Goal: Information Seeking & Learning: Check status

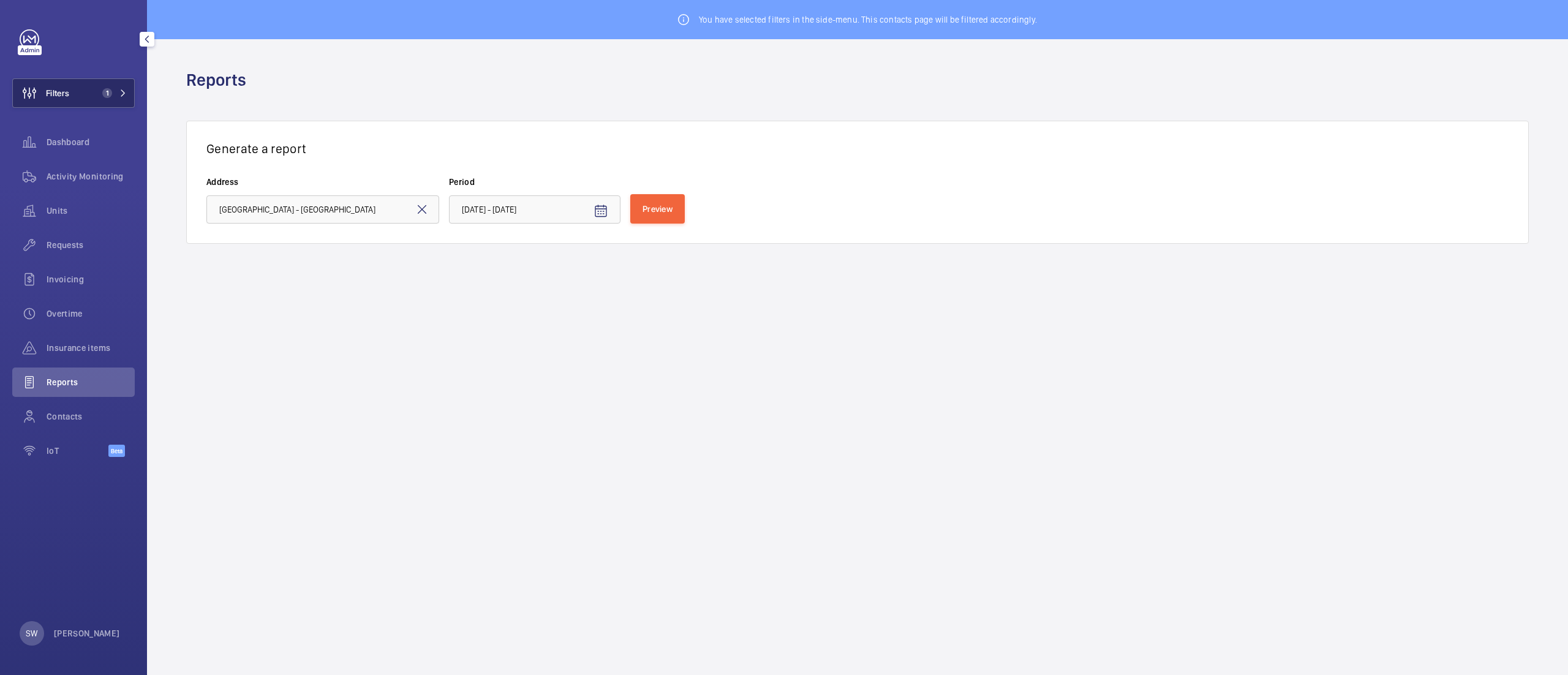
click at [68, 86] on span "Filters" at bounding box center [40, 93] width 56 height 29
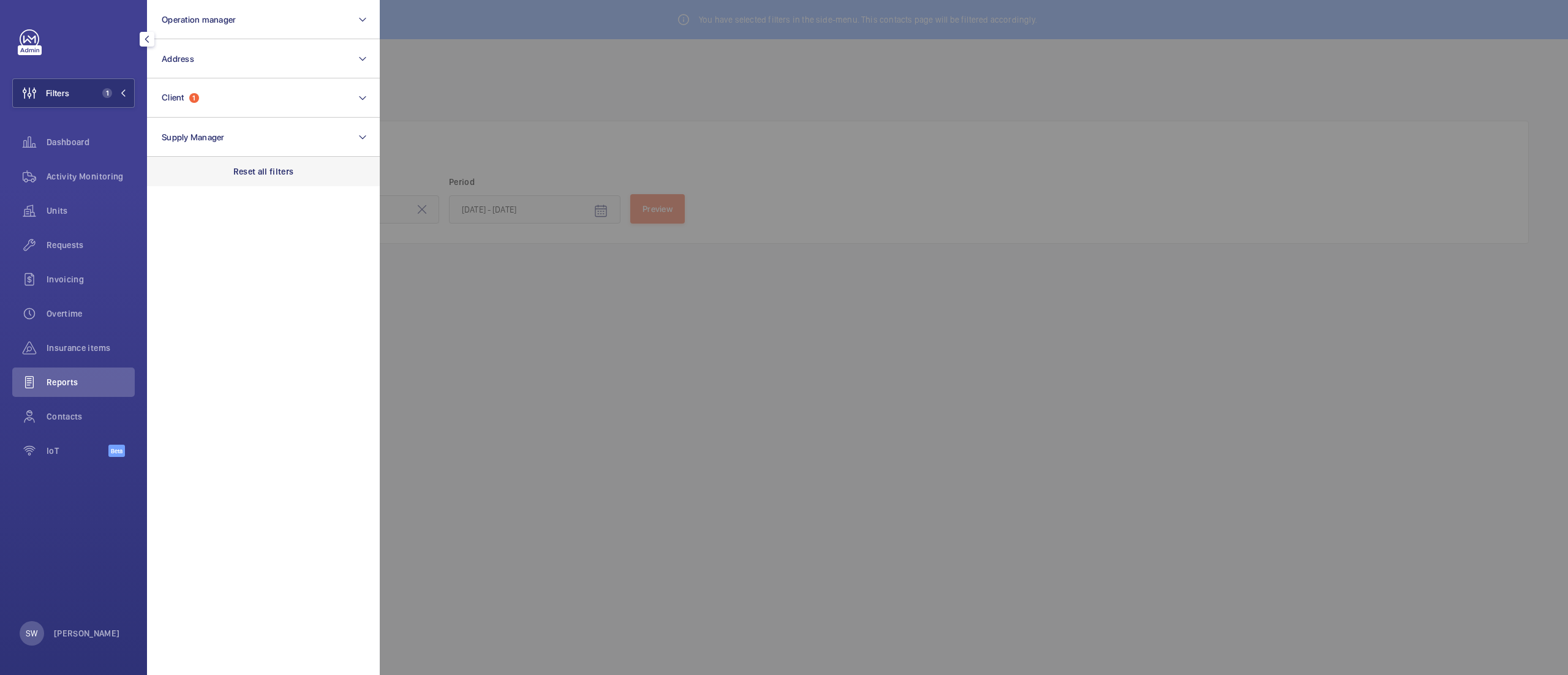
click at [255, 164] on div "Reset all filters" at bounding box center [263, 171] width 233 height 29
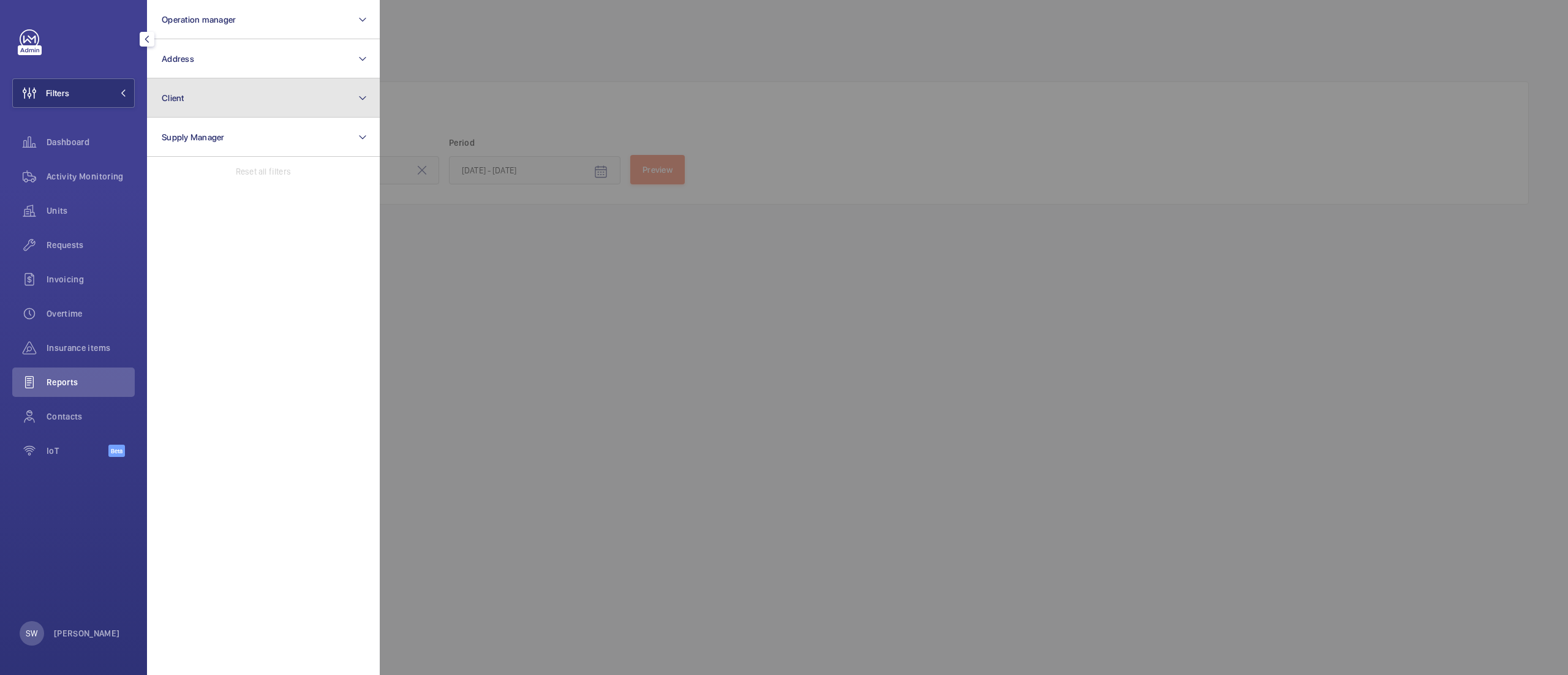
click at [227, 94] on button "Client" at bounding box center [263, 97] width 233 height 39
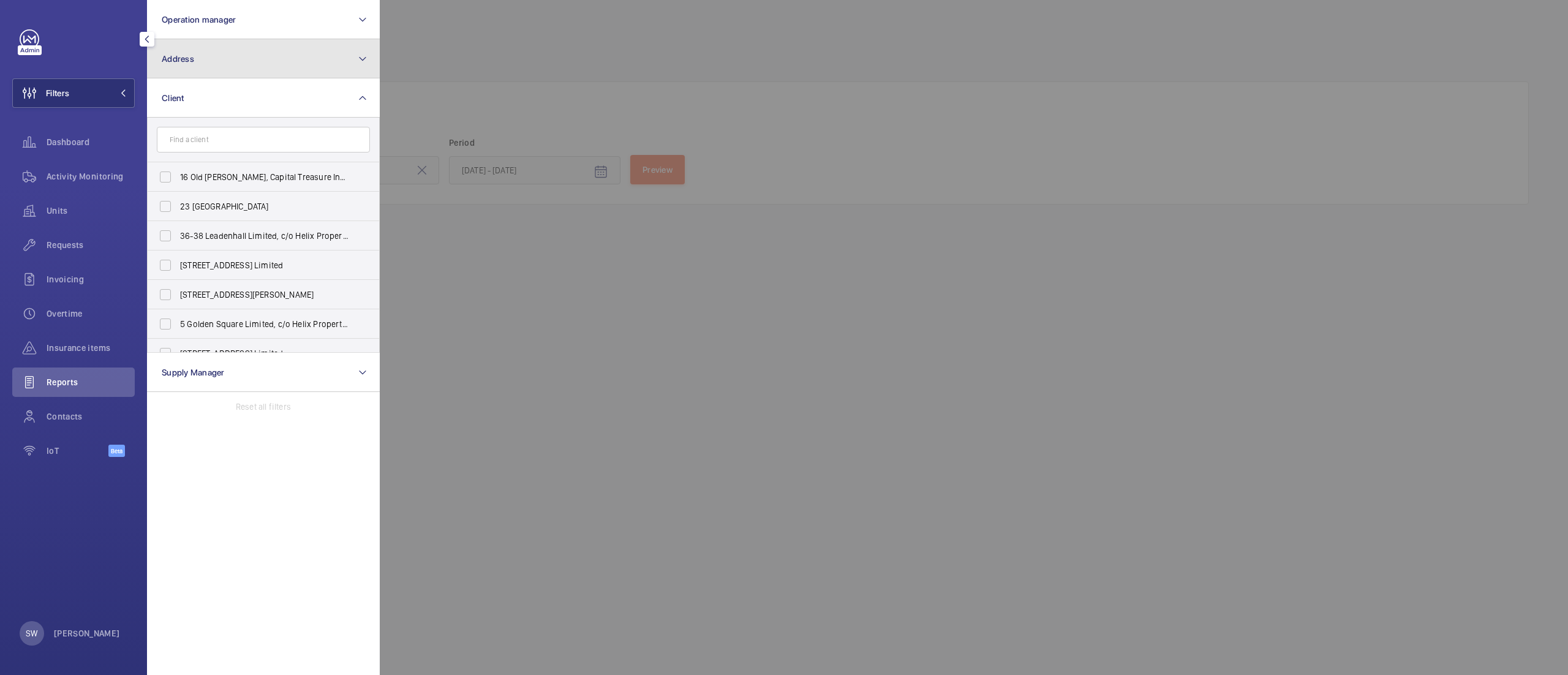
click at [243, 56] on button "Address" at bounding box center [263, 58] width 233 height 39
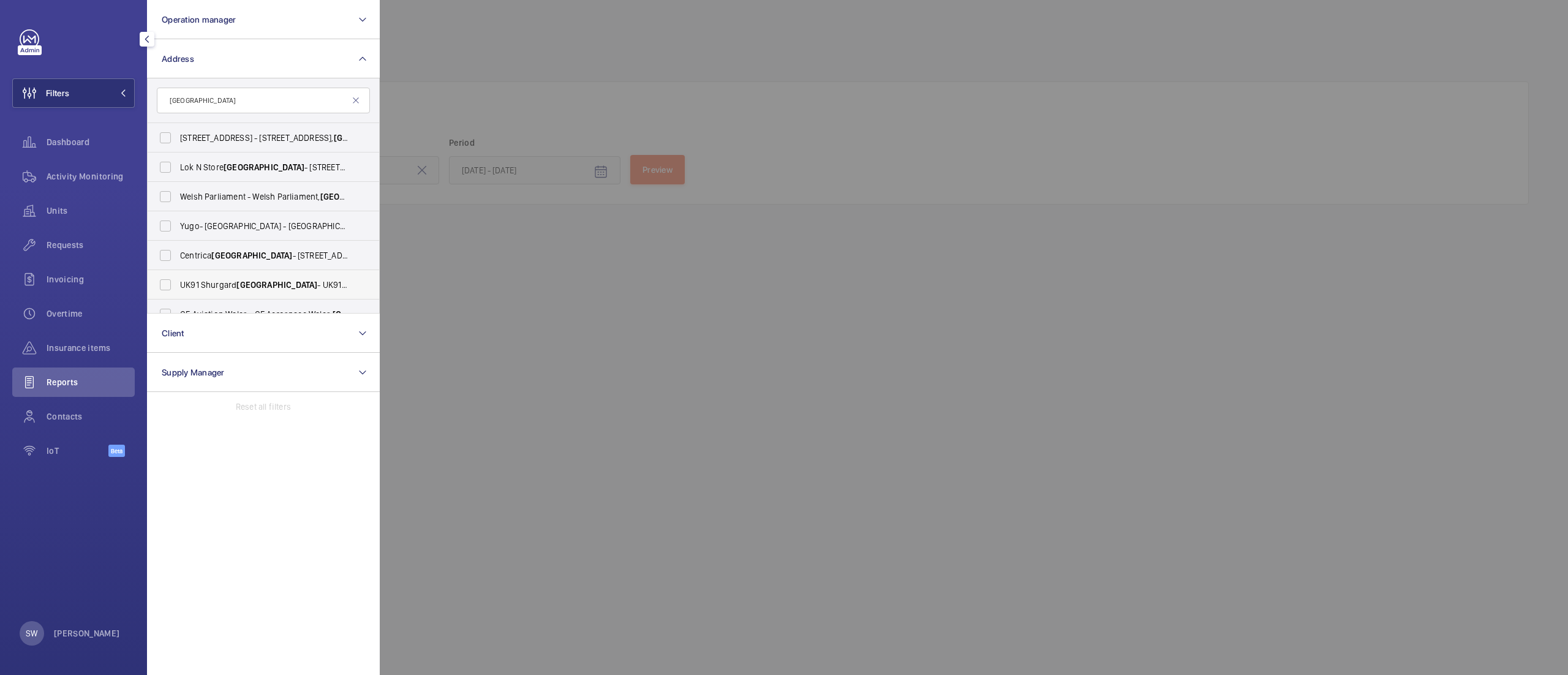
type input "[GEOGRAPHIC_DATA]"
click at [262, 282] on span "[GEOGRAPHIC_DATA]" at bounding box center [277, 284] width 81 height 10
click at [178, 282] on input "UK91 Shurgard [GEOGRAPHIC_DATA] - UK91 [STREET_ADDRESS]" at bounding box center [165, 284] width 25 height 25
checkbox input "true"
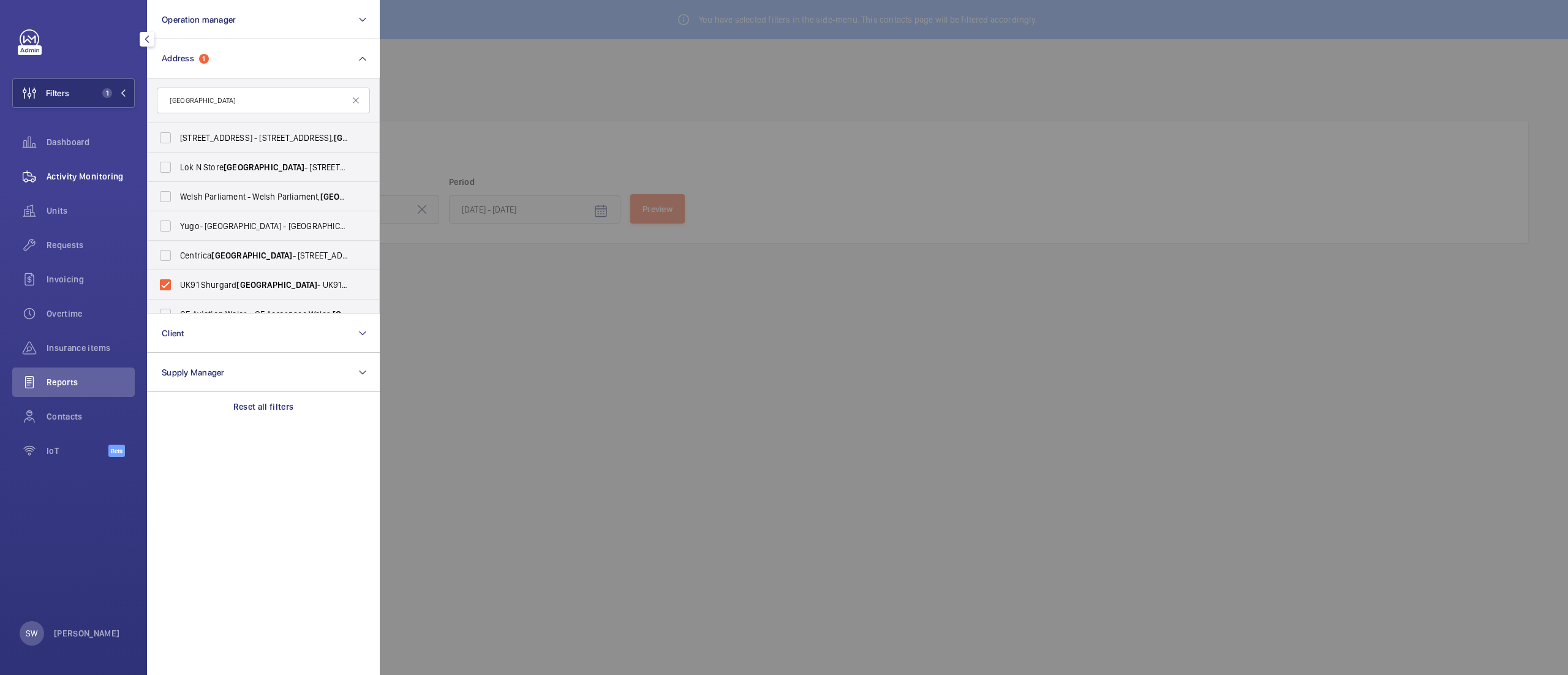
click at [82, 165] on div "Activity Monitoring" at bounding box center [73, 176] width 123 height 29
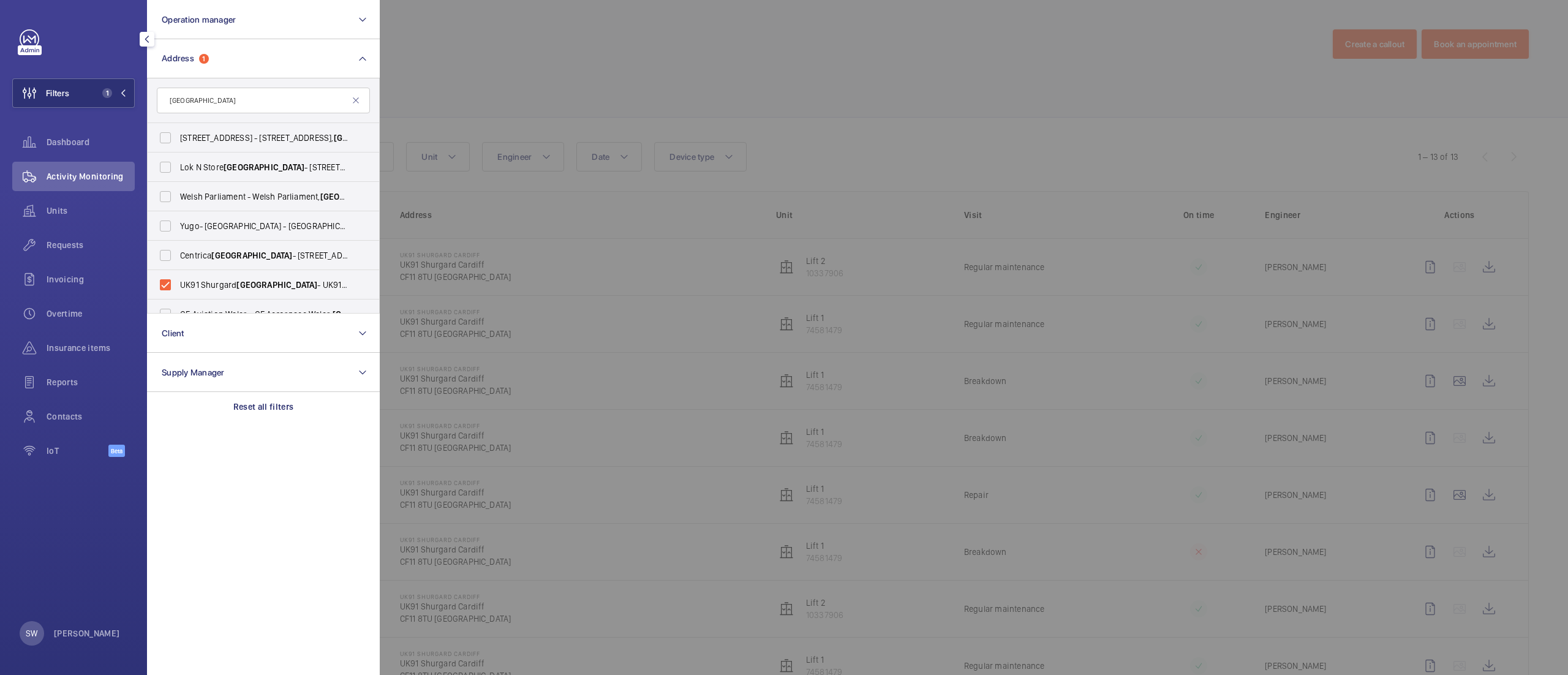
click at [1174, 78] on div at bounding box center [1163, 338] width 1568 height 675
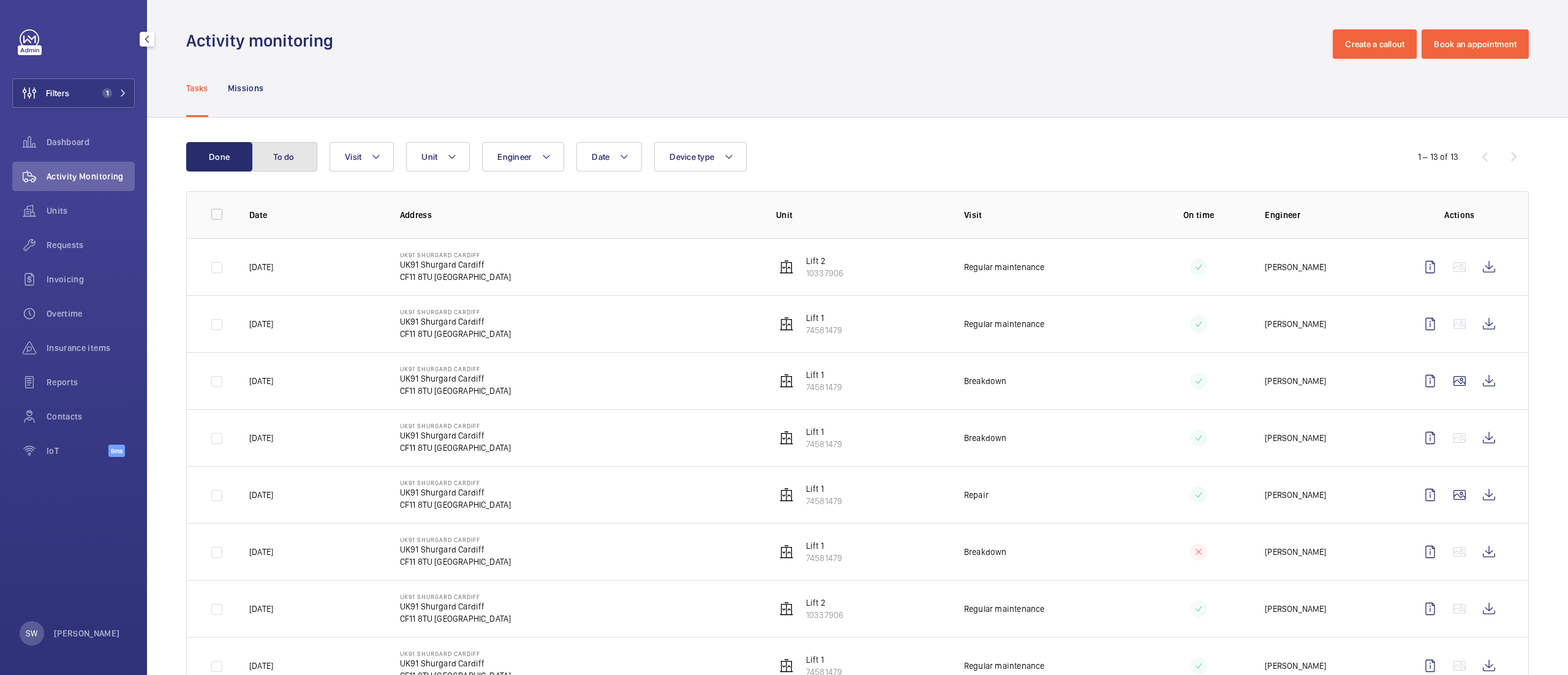
click at [276, 149] on button "To do" at bounding box center [285, 156] width 66 height 29
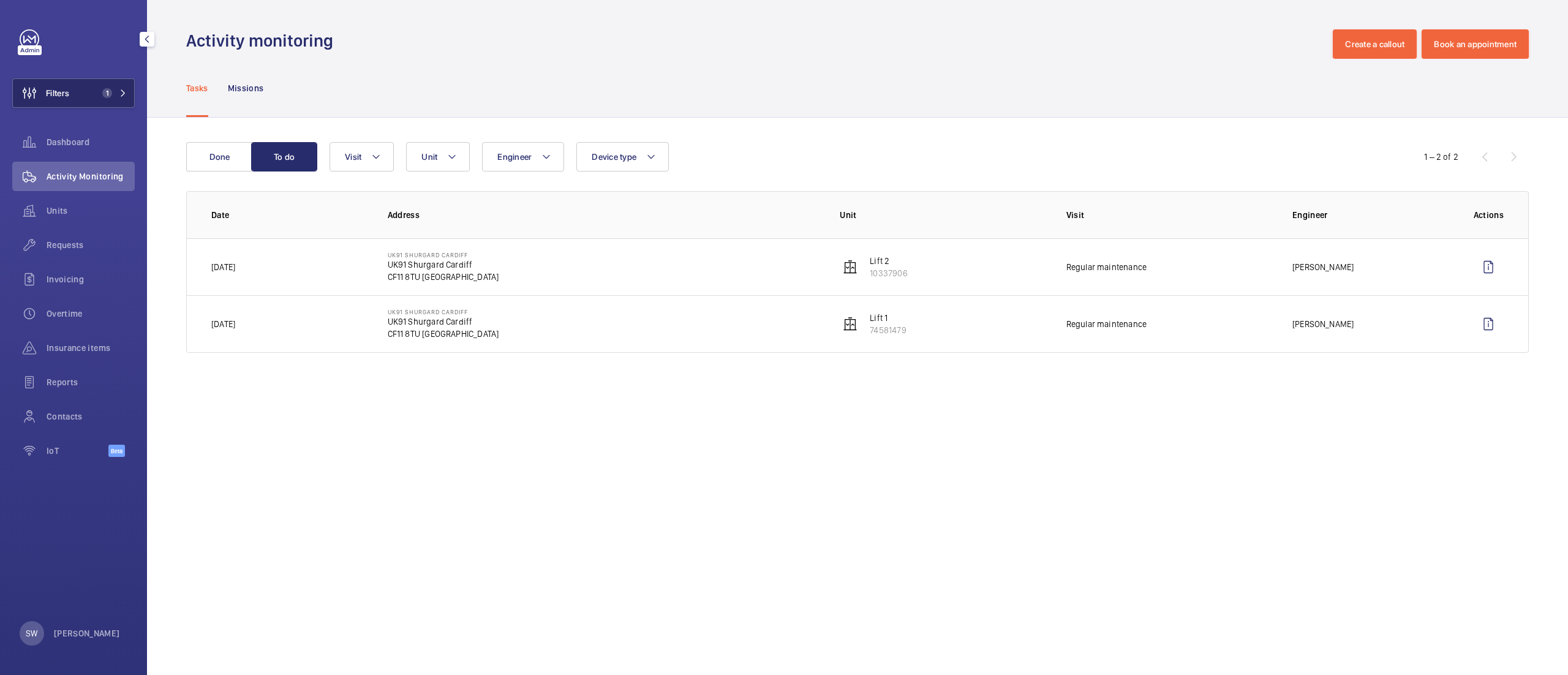
click at [108, 85] on button "Filters 1" at bounding box center [73, 93] width 123 height 29
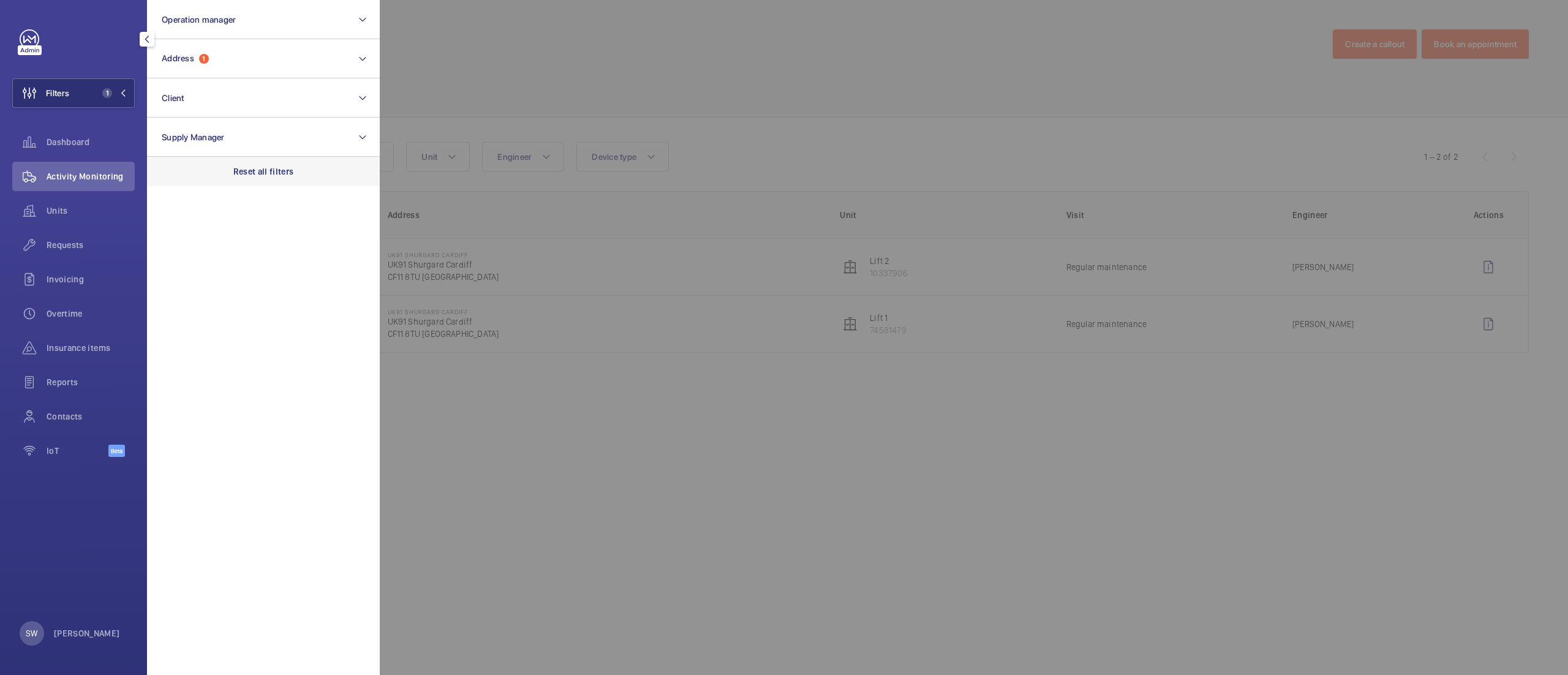
click at [256, 170] on p "Reset all filters" at bounding box center [263, 171] width 60 height 12
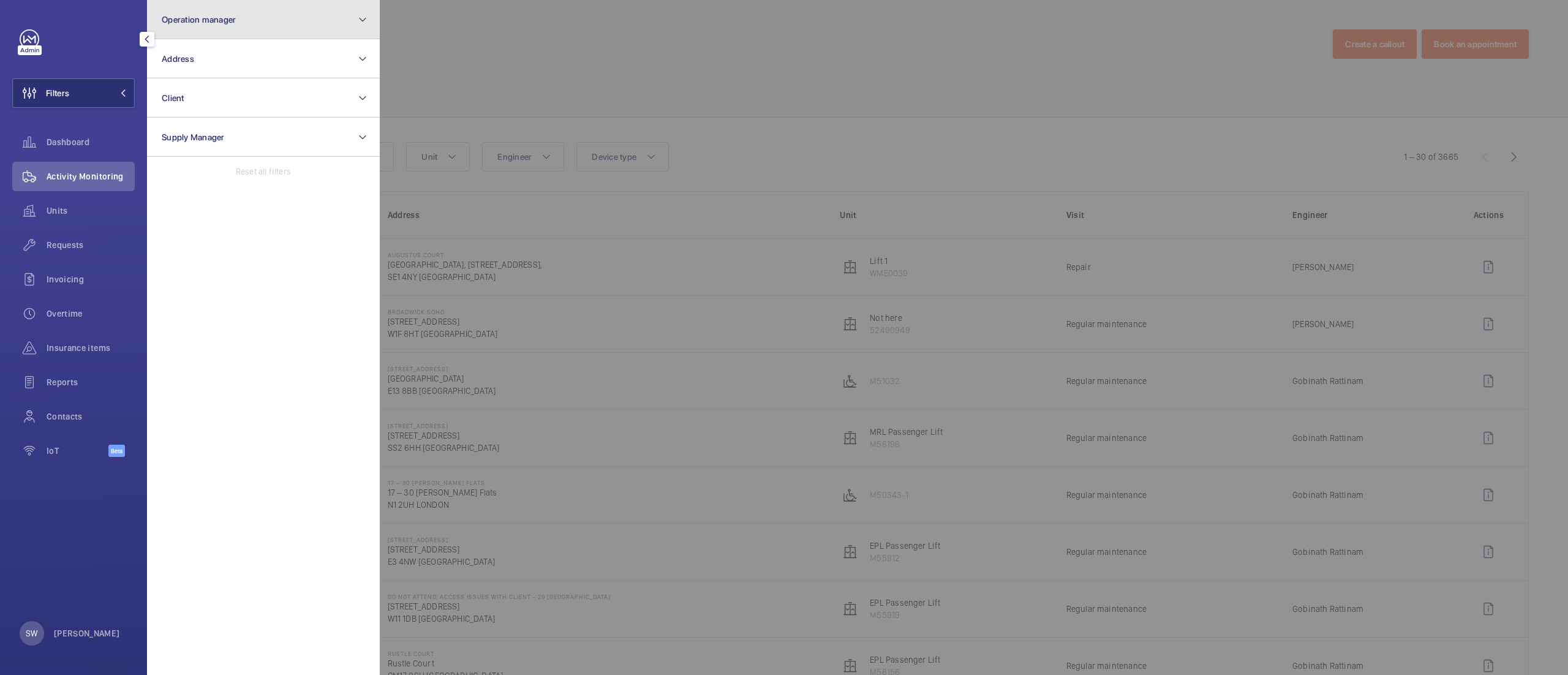
click at [208, 23] on span "Operation manager" at bounding box center [199, 19] width 74 height 10
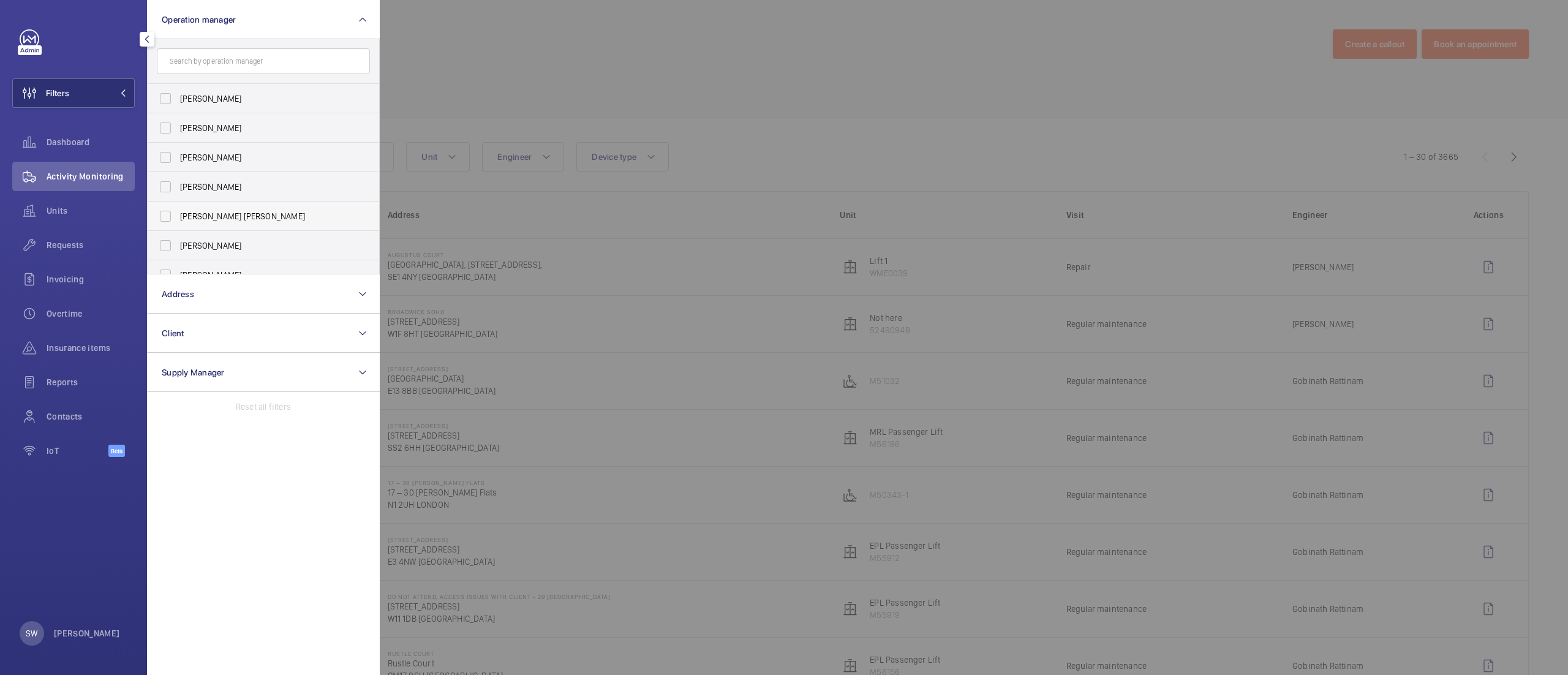
click at [233, 218] on span "[PERSON_NAME] [PERSON_NAME]" at bounding box center [264, 216] width 168 height 12
click at [178, 218] on input "[PERSON_NAME] [PERSON_NAME]" at bounding box center [165, 215] width 25 height 25
checkbox input "true"
click at [744, 84] on div at bounding box center [1163, 338] width 1568 height 675
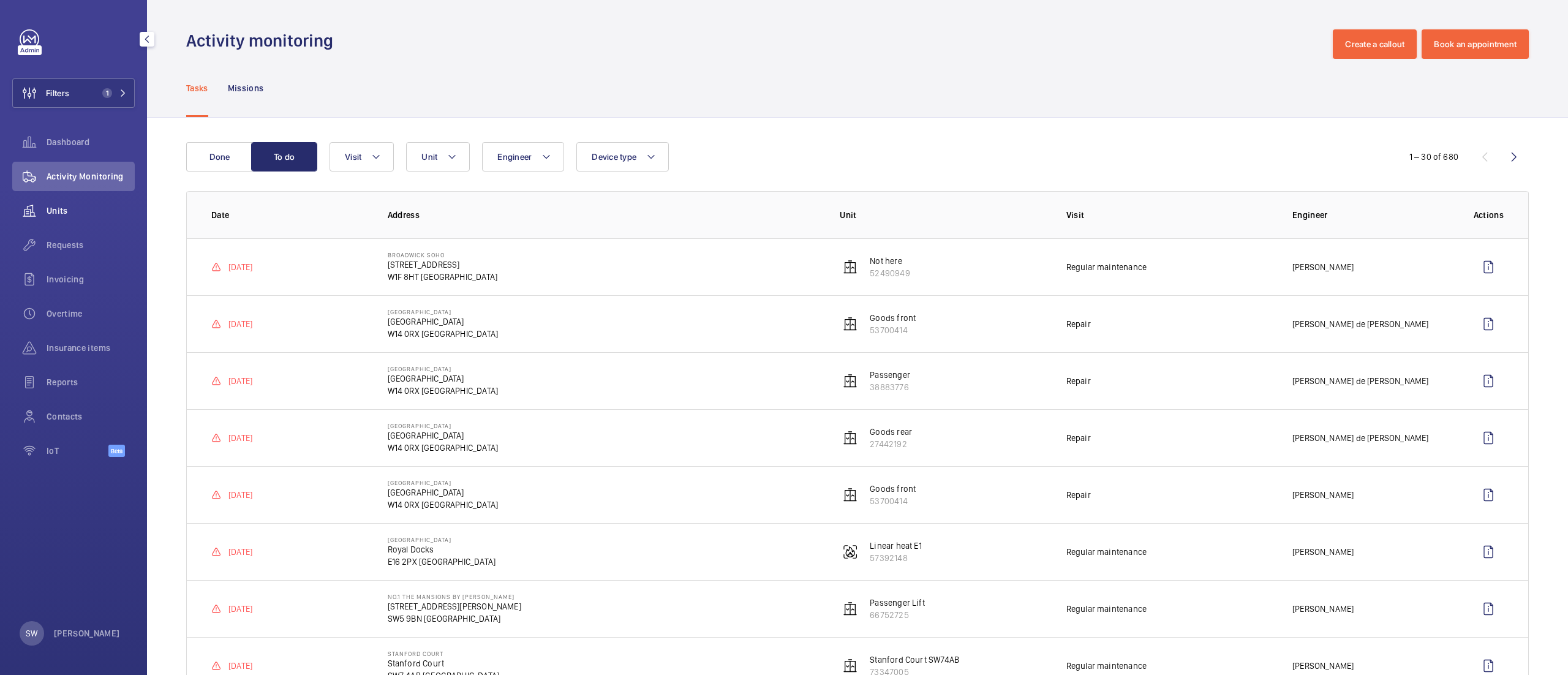
click at [54, 210] on span "Units" at bounding box center [90, 210] width 88 height 12
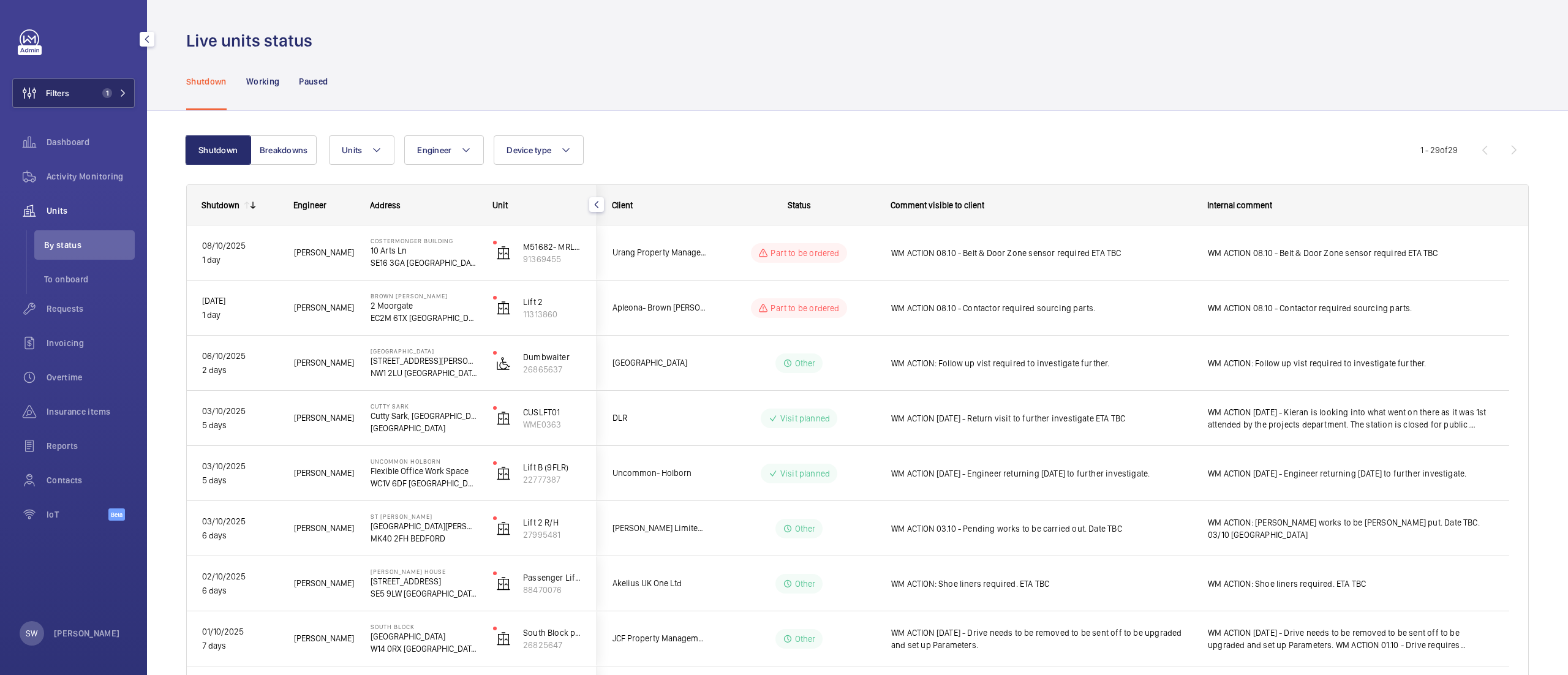
click at [79, 100] on button "Filters 1" at bounding box center [73, 93] width 123 height 29
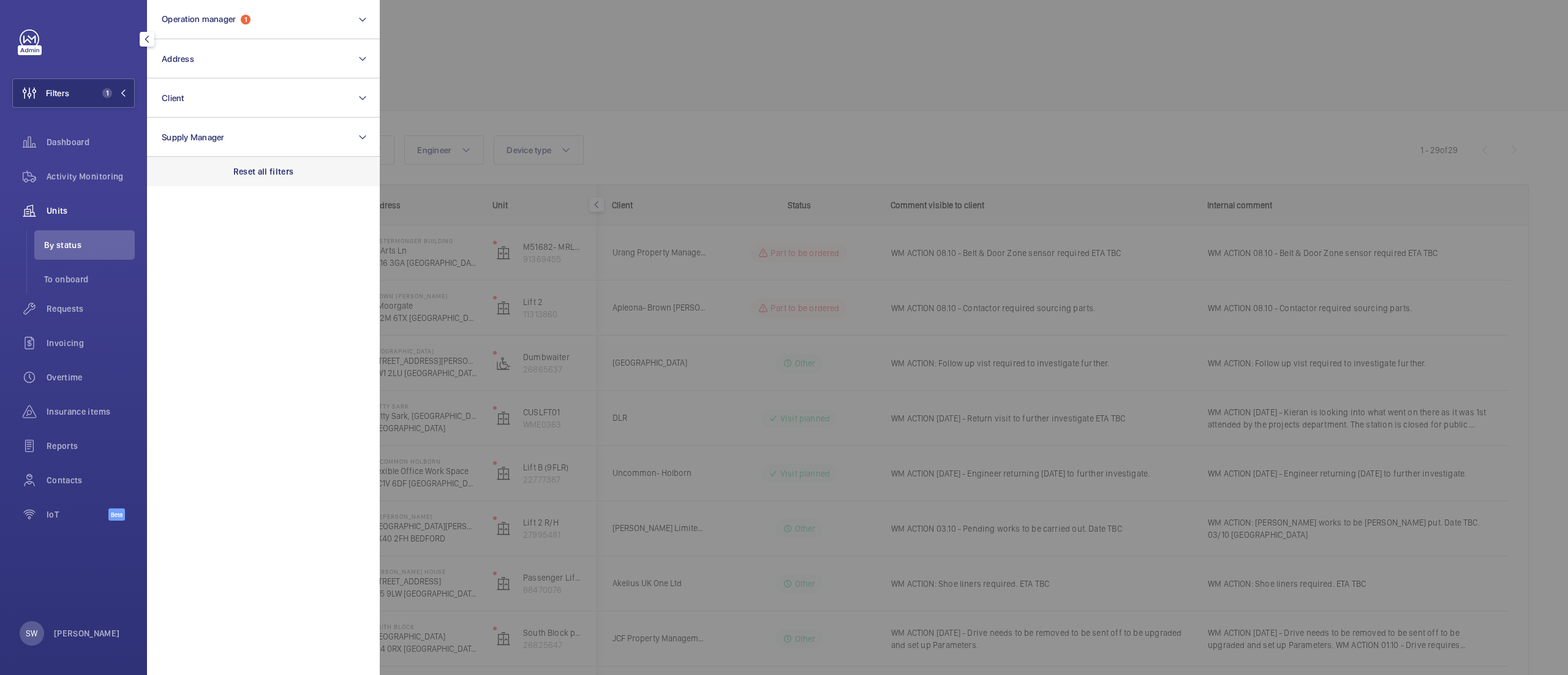
click at [277, 166] on p "Reset all filters" at bounding box center [263, 171] width 60 height 12
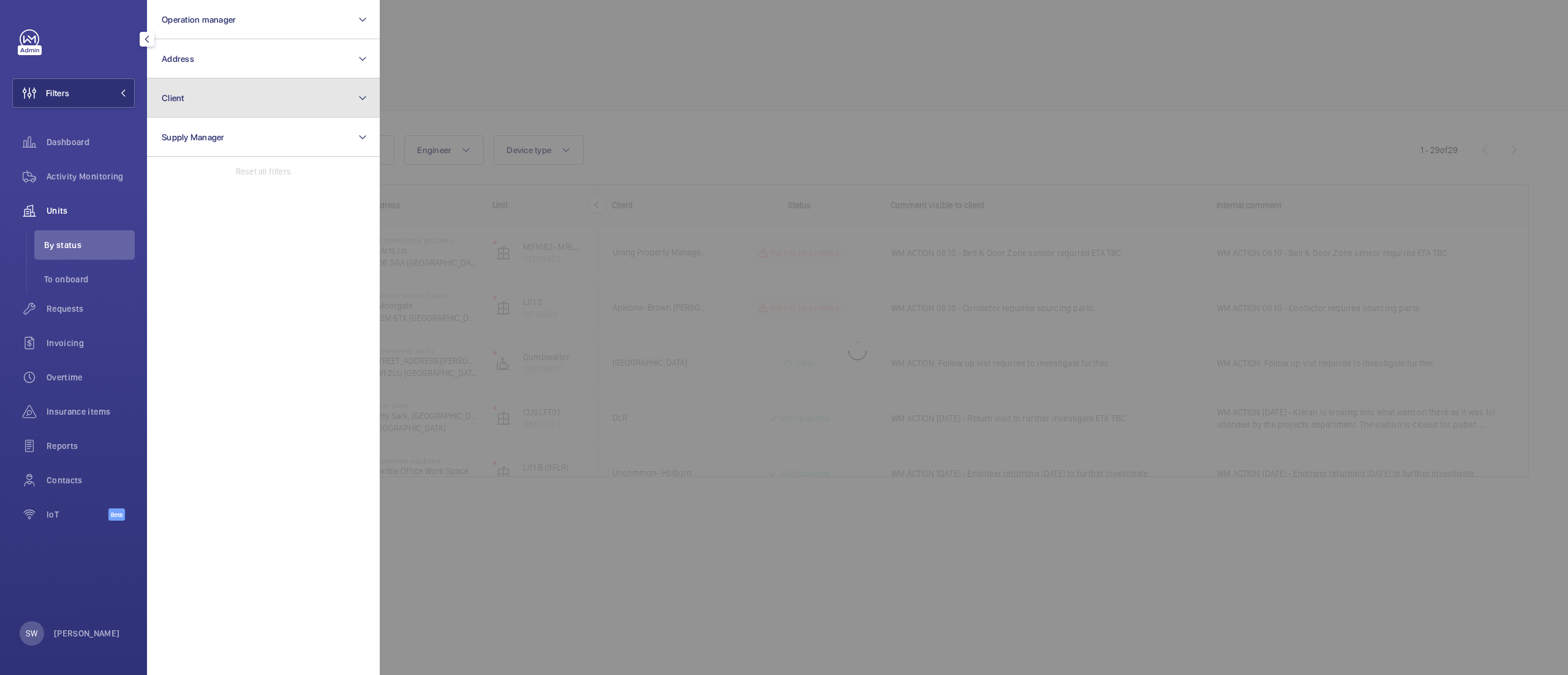
click at [213, 86] on button "Client" at bounding box center [263, 97] width 233 height 39
type input "goodes"
click at [204, 93] on button "Client" at bounding box center [263, 97] width 233 height 39
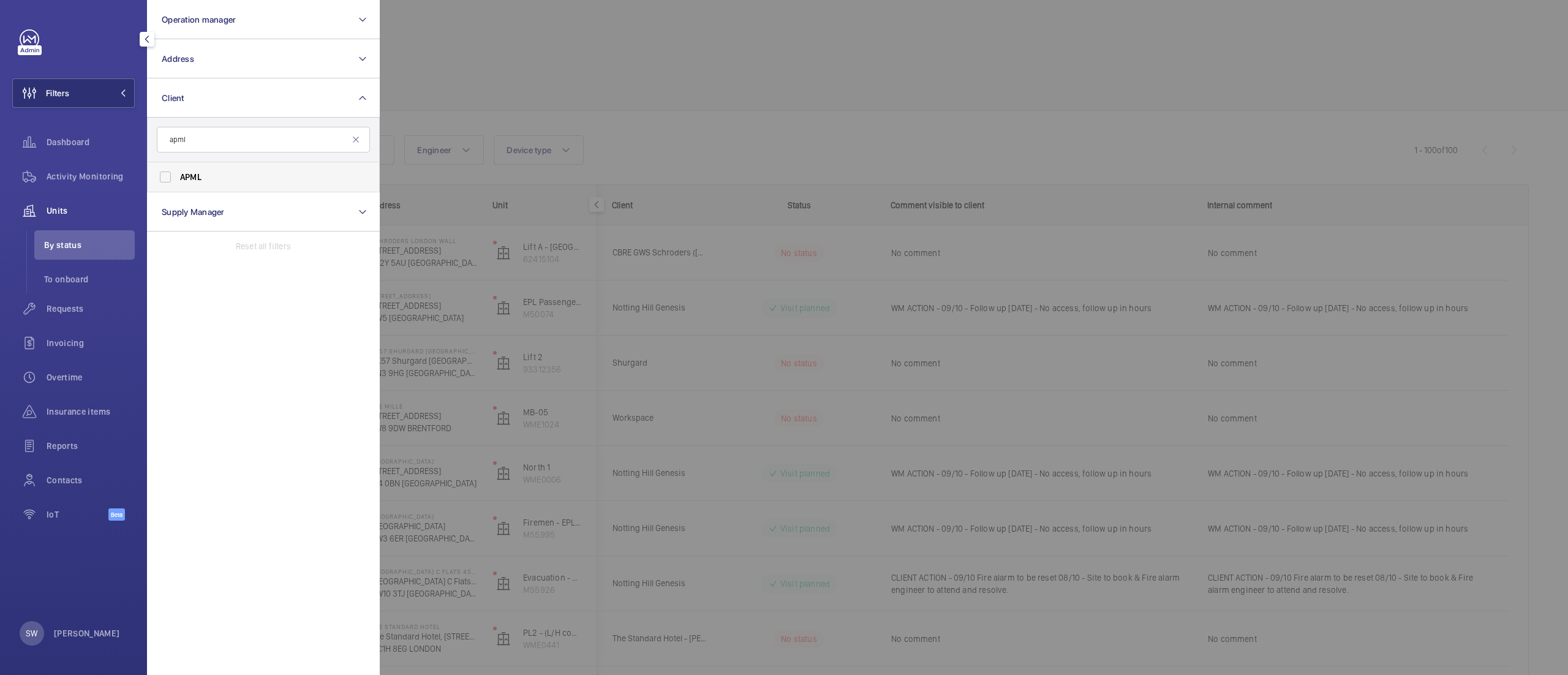
type input "apml"
click at [212, 178] on span "APML" at bounding box center [264, 177] width 168 height 12
click at [178, 178] on input "APML" at bounding box center [165, 176] width 25 height 25
checkbox input "true"
click at [633, 116] on div at bounding box center [1163, 338] width 1568 height 675
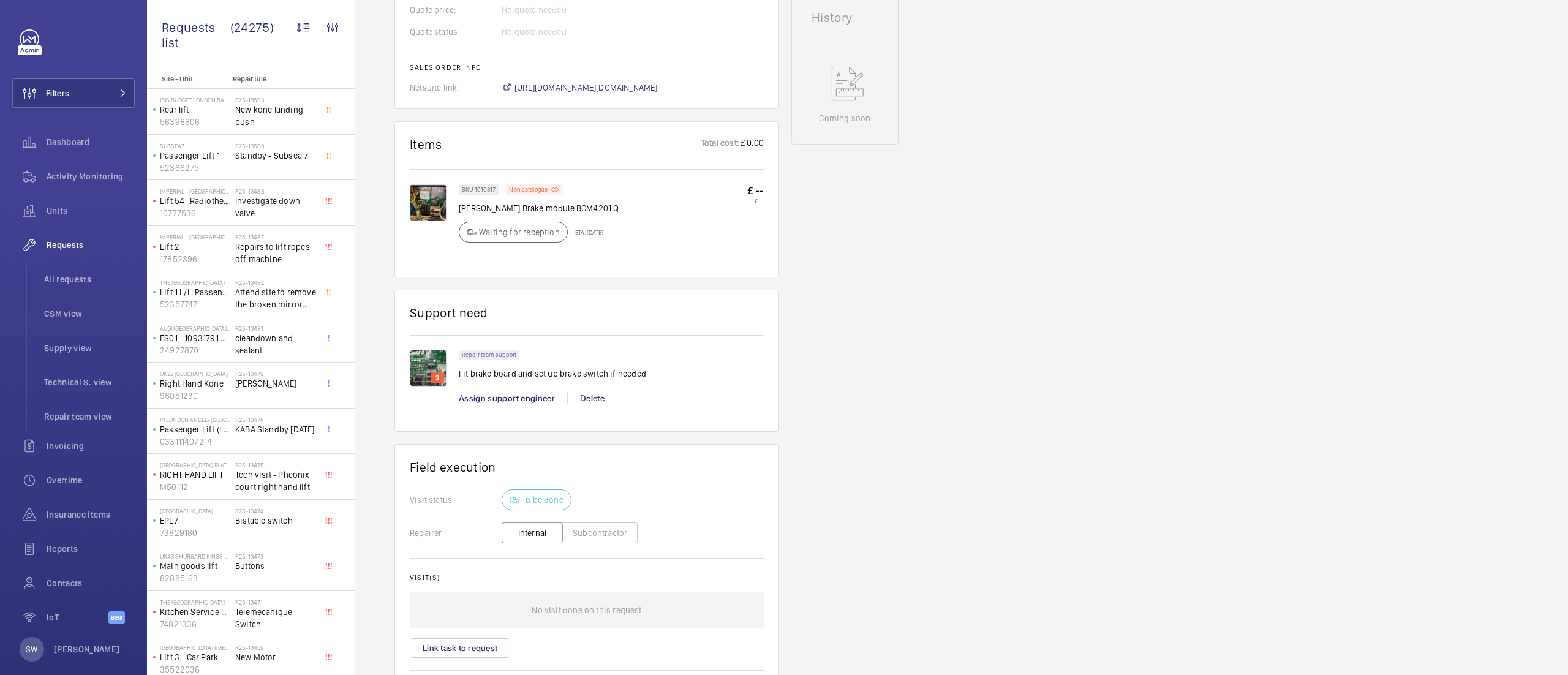
scroll to position [580, 0]
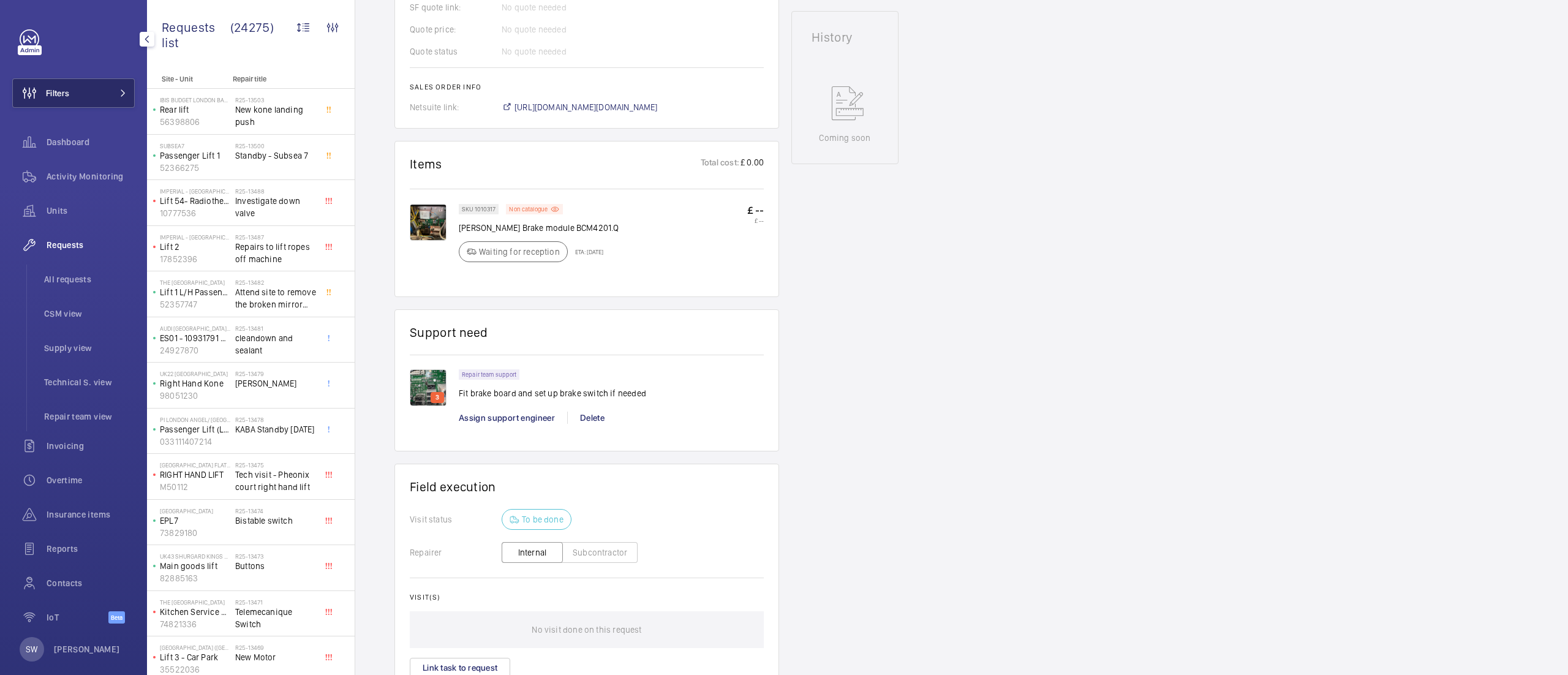
click at [103, 92] on button "Filters" at bounding box center [73, 93] width 123 height 29
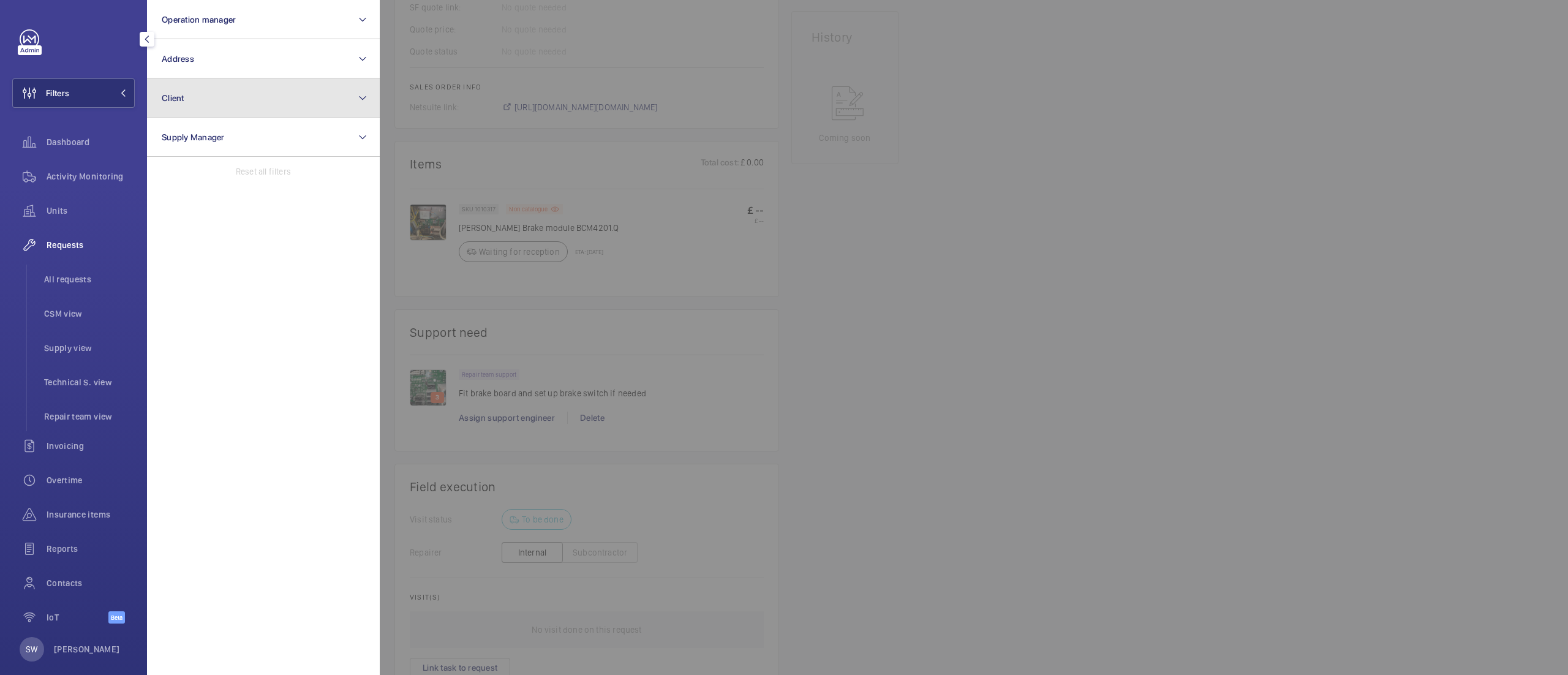
click at [251, 113] on button "Client" at bounding box center [263, 97] width 233 height 39
type input "apml"
click at [240, 166] on label "APML" at bounding box center [254, 177] width 213 height 29
click at [178, 166] on input "APML" at bounding box center [165, 176] width 25 height 25
checkbox input "true"
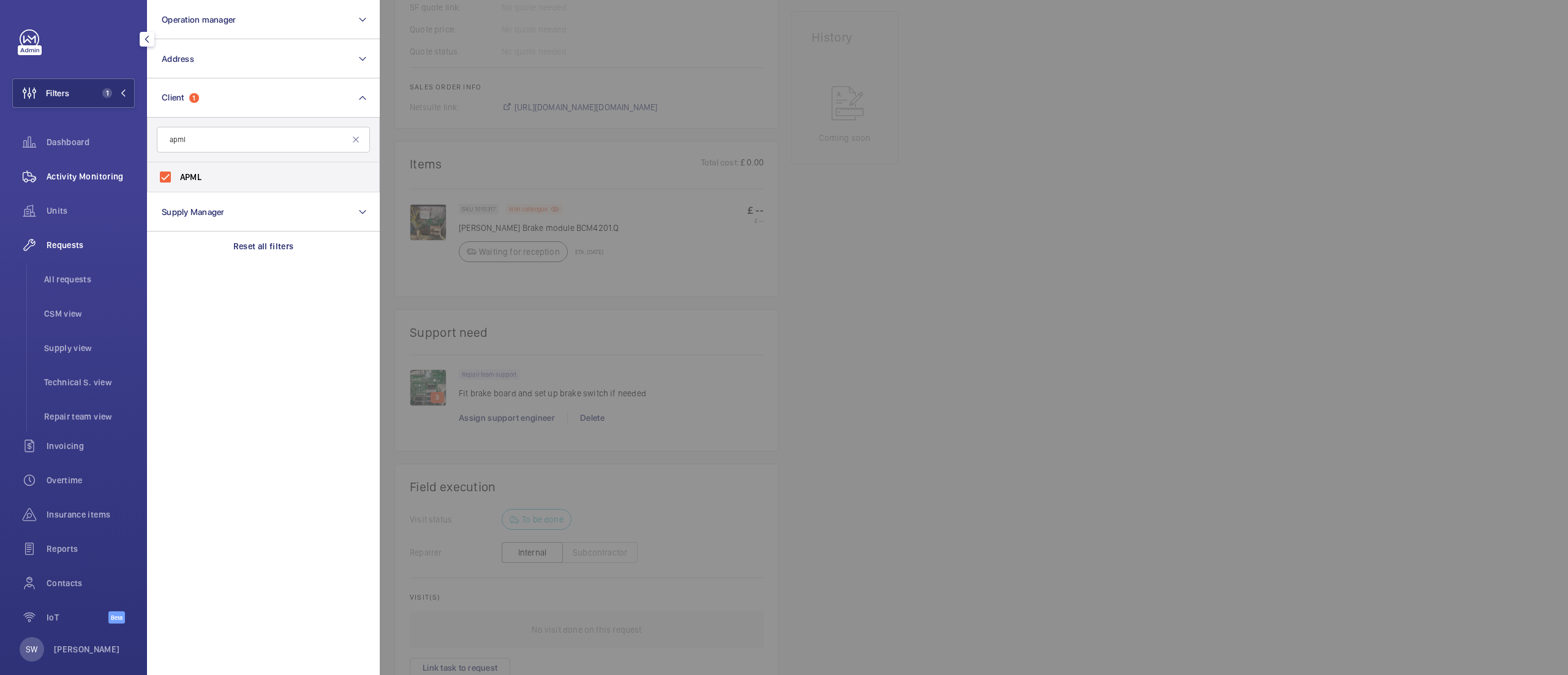
click at [64, 180] on span "Activity Monitoring" at bounding box center [90, 176] width 88 height 12
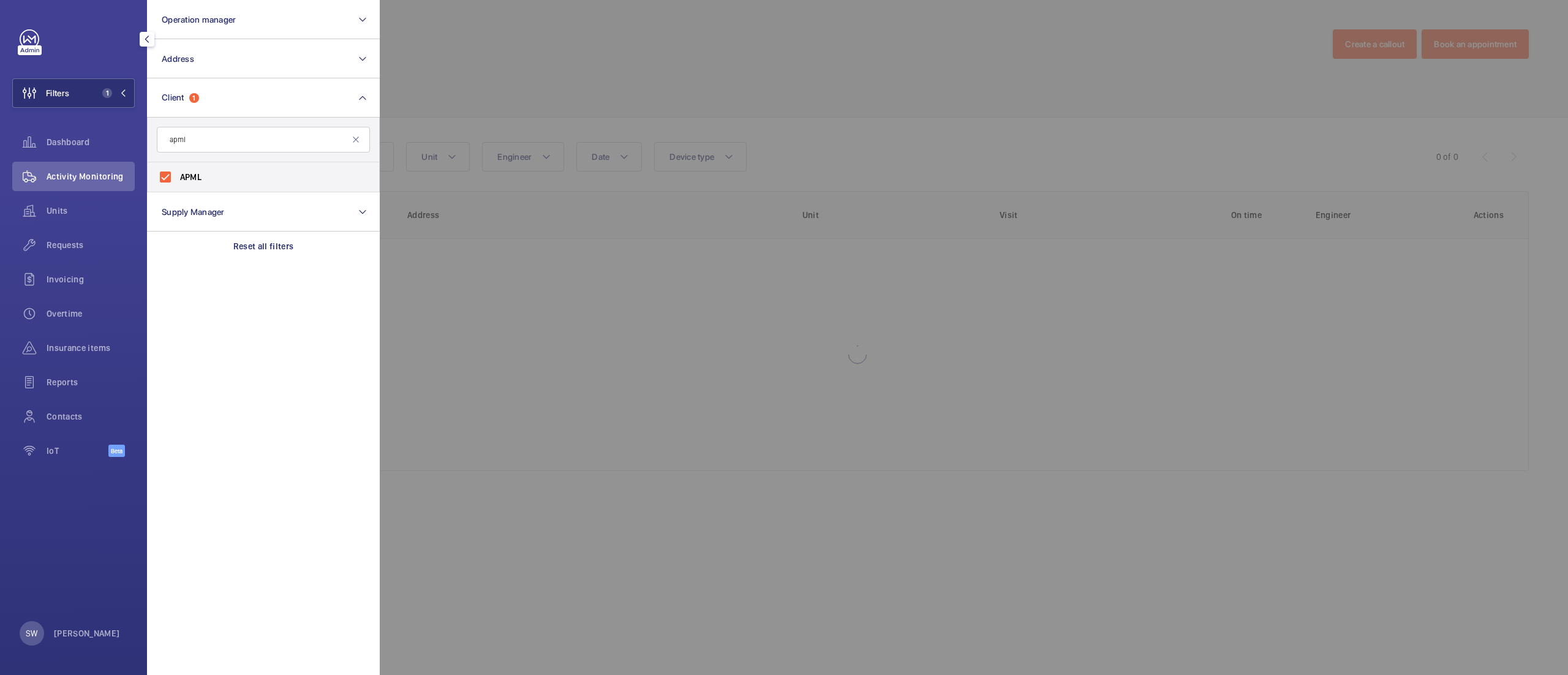
click at [856, 131] on div at bounding box center [1163, 338] width 1568 height 675
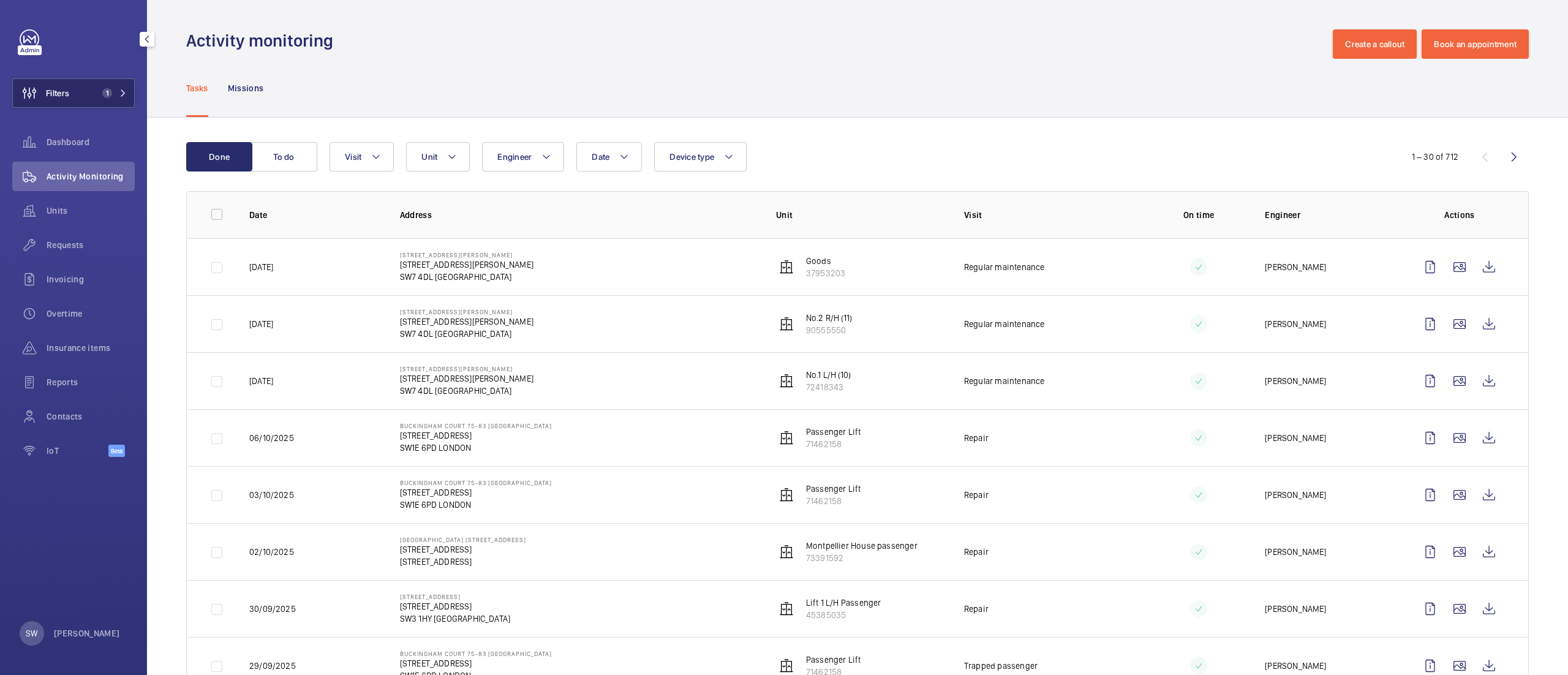
click at [123, 95] on mat-icon at bounding box center [123, 93] width 7 height 7
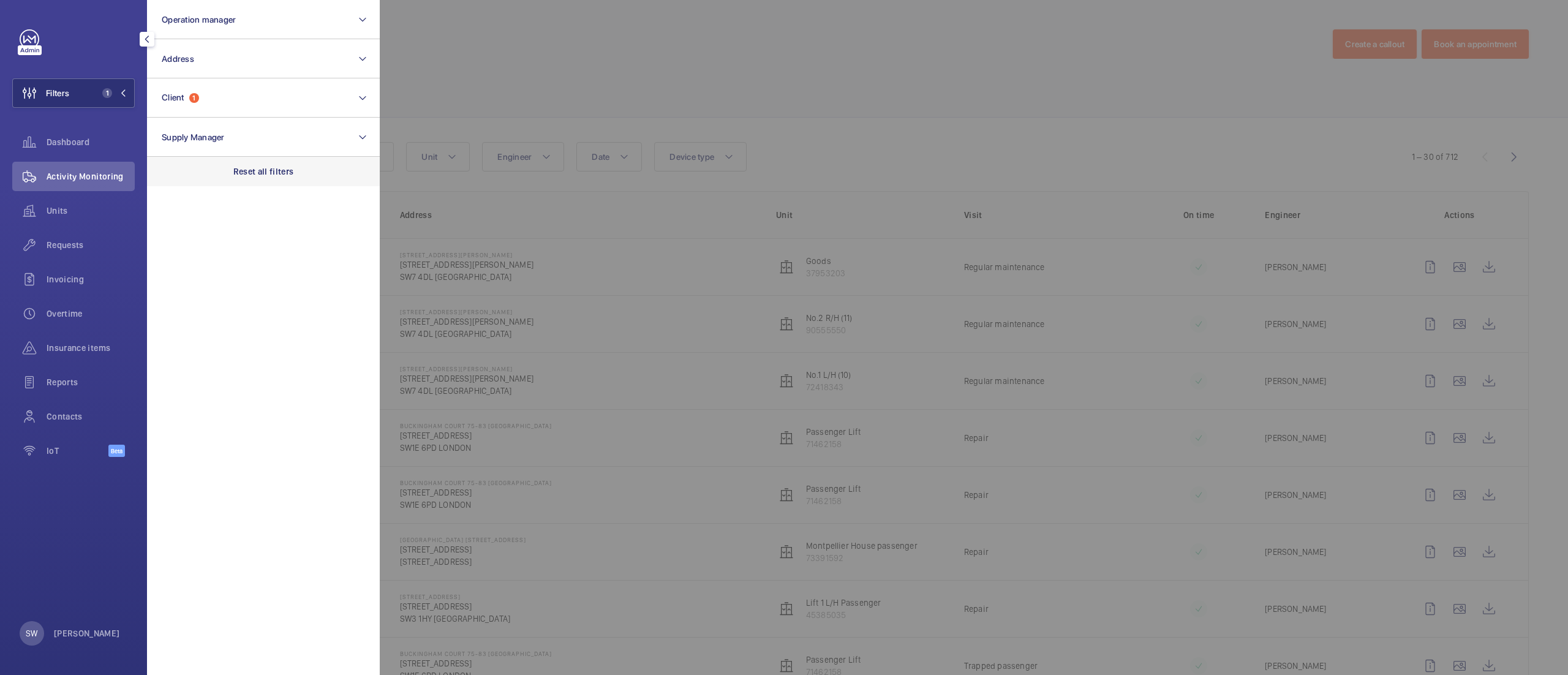
click at [295, 172] on div "Reset all filters" at bounding box center [263, 171] width 233 height 29
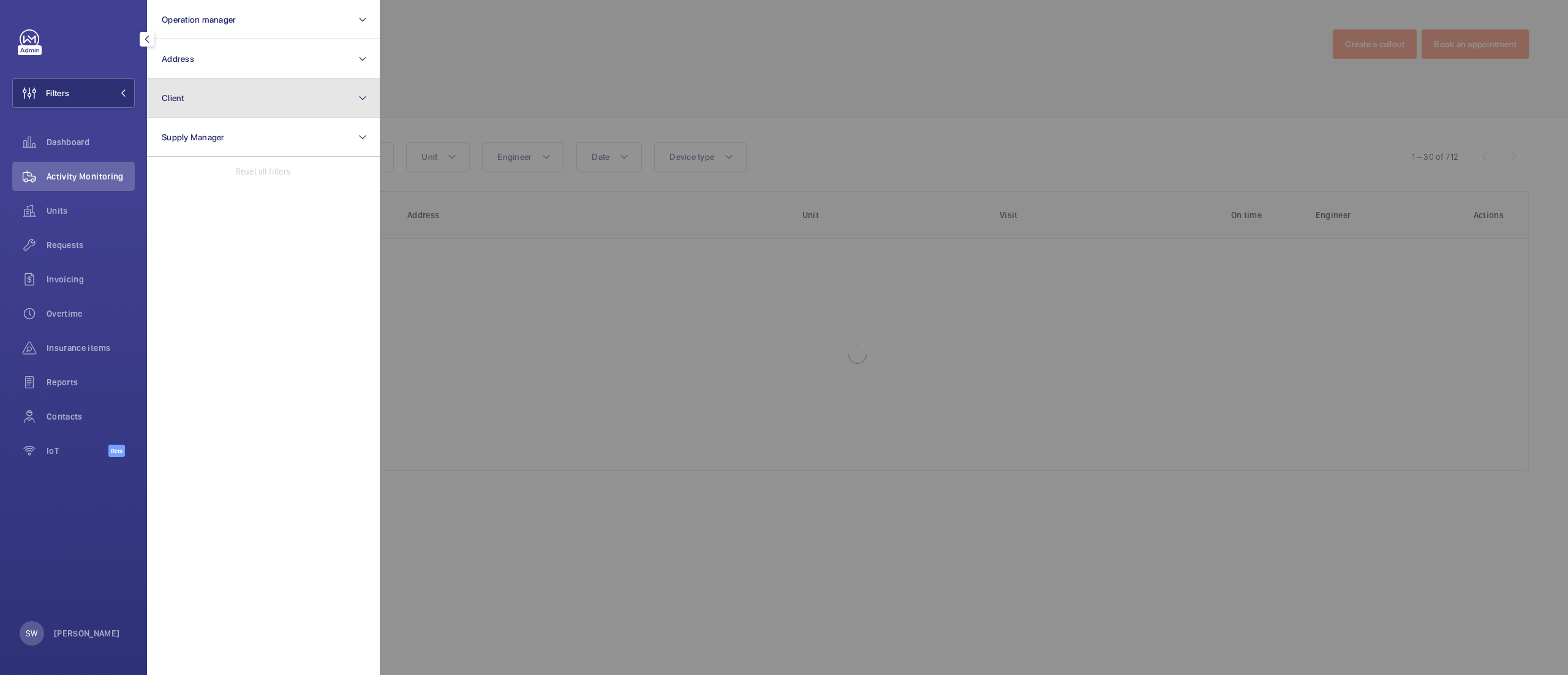
click at [231, 88] on button "Client" at bounding box center [263, 97] width 233 height 39
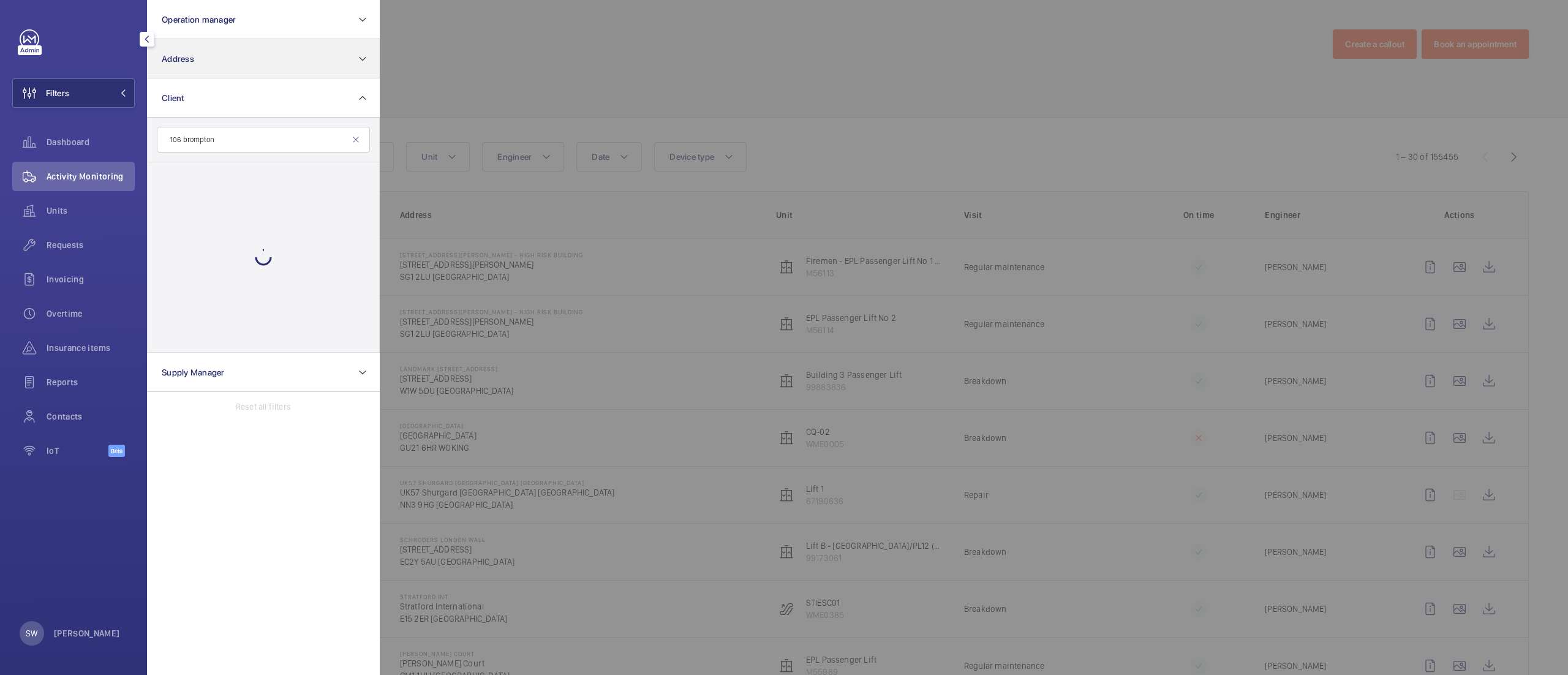
type input "106 brompton"
click at [231, 59] on button "Address" at bounding box center [263, 58] width 233 height 39
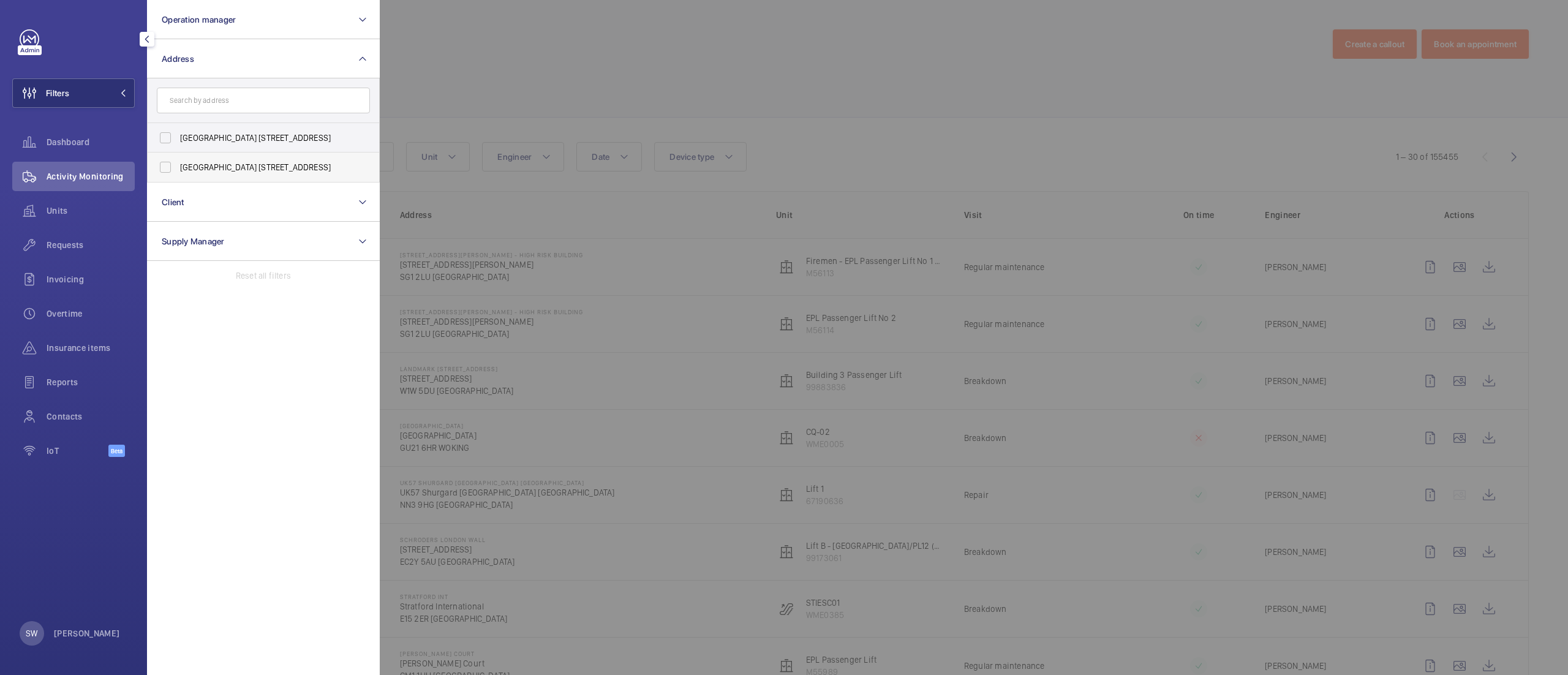
click at [257, 165] on span "Montpelier House 106 Brompton Road, SW3 1JJ - 106 Brompton Rd, LONDON SW3 1JJ" at bounding box center [264, 167] width 168 height 12
click at [178, 165] on input "Montpelier House 106 Brompton Road, SW3 1JJ - 106 Brompton Rd, LONDON SW3 1JJ" at bounding box center [165, 167] width 25 height 25
checkbox input "true"
click at [255, 142] on span "Montpelier House 106 Brompton Road, SW3 1JJ - 106 Brompton Rd, LONDON SW3 1JJ" at bounding box center [264, 138] width 168 height 12
click at [178, 142] on input "Montpelier House 106 Brompton Road, SW3 1JJ - 106 Brompton Rd, LONDON SW3 1JJ" at bounding box center [165, 137] width 25 height 25
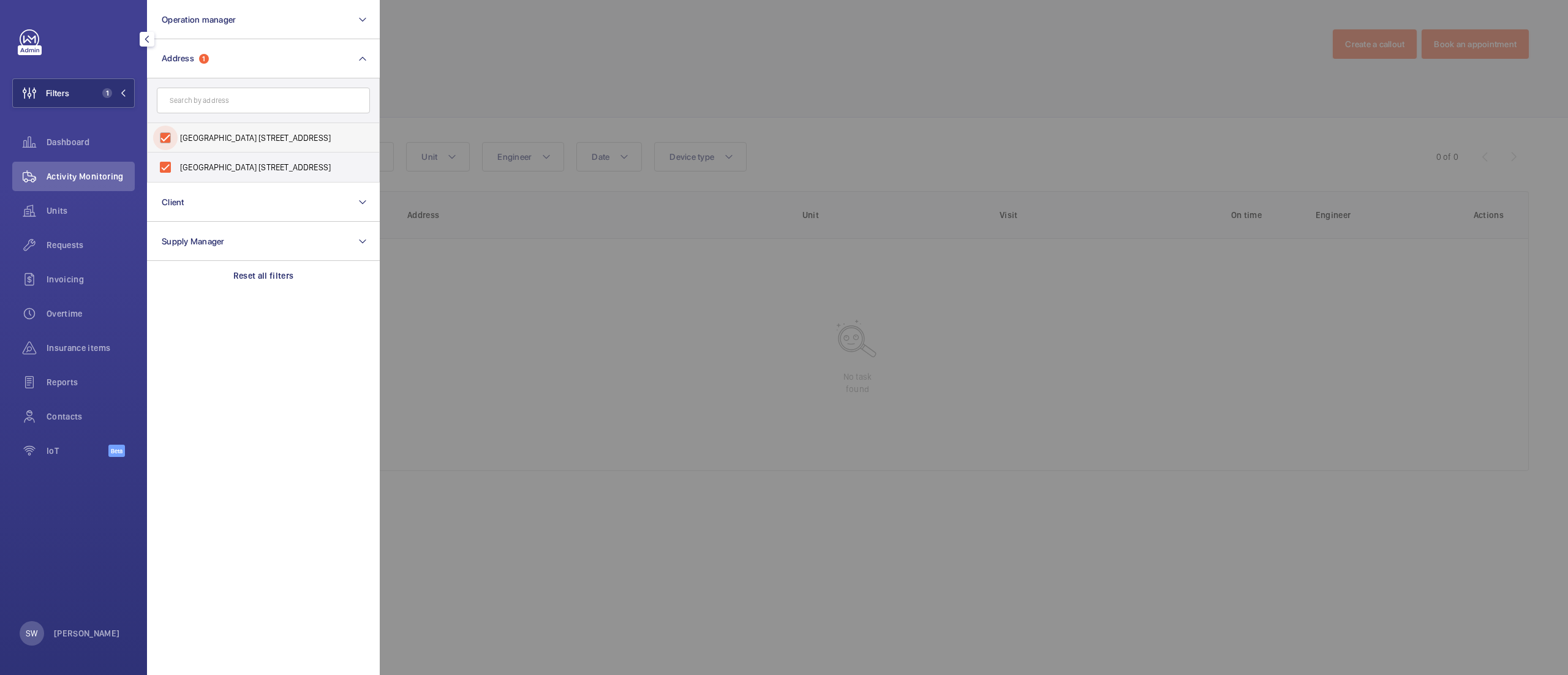
checkbox input "true"
click at [686, 97] on div at bounding box center [1163, 338] width 1568 height 675
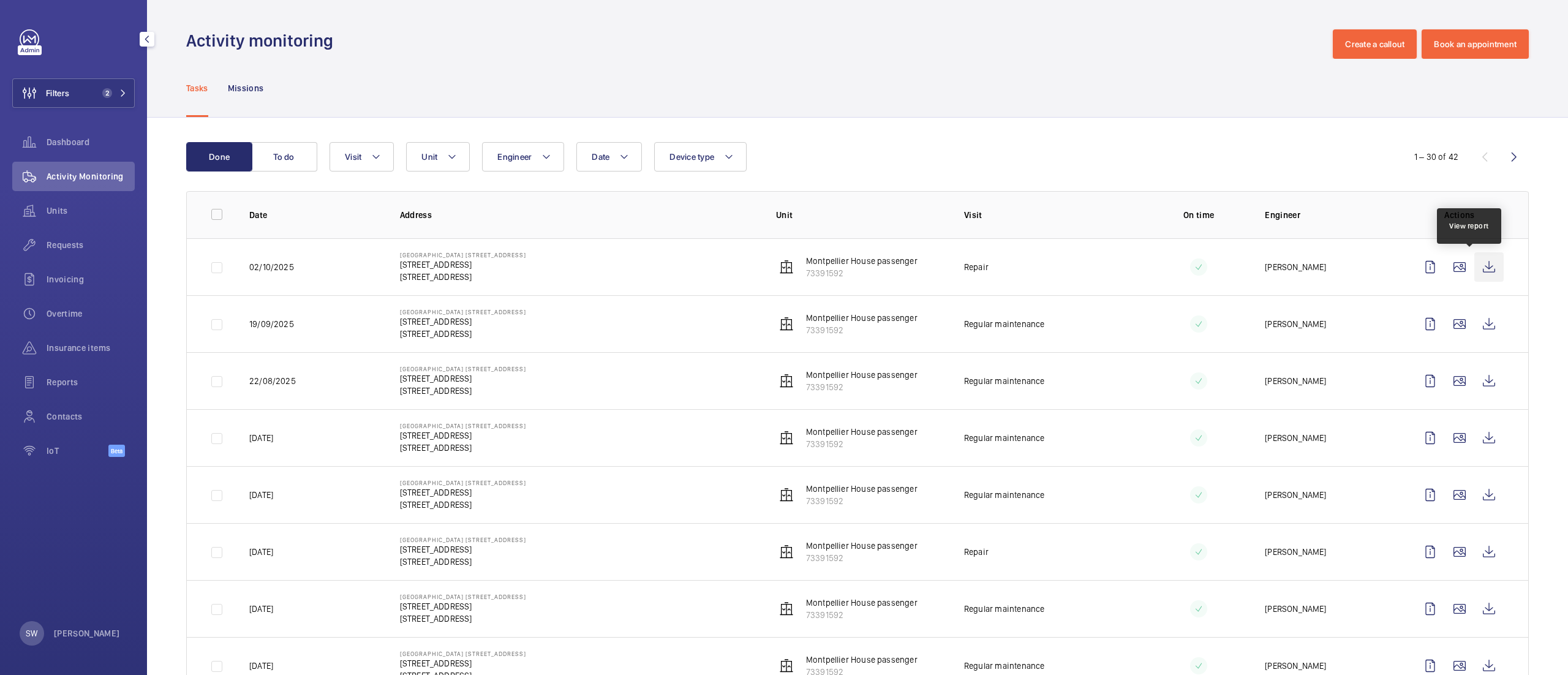
click at [1474, 267] on wm-front-icon-button at bounding box center [1489, 267] width 29 height 29
click at [59, 84] on span "Filters" at bounding box center [40, 93] width 56 height 29
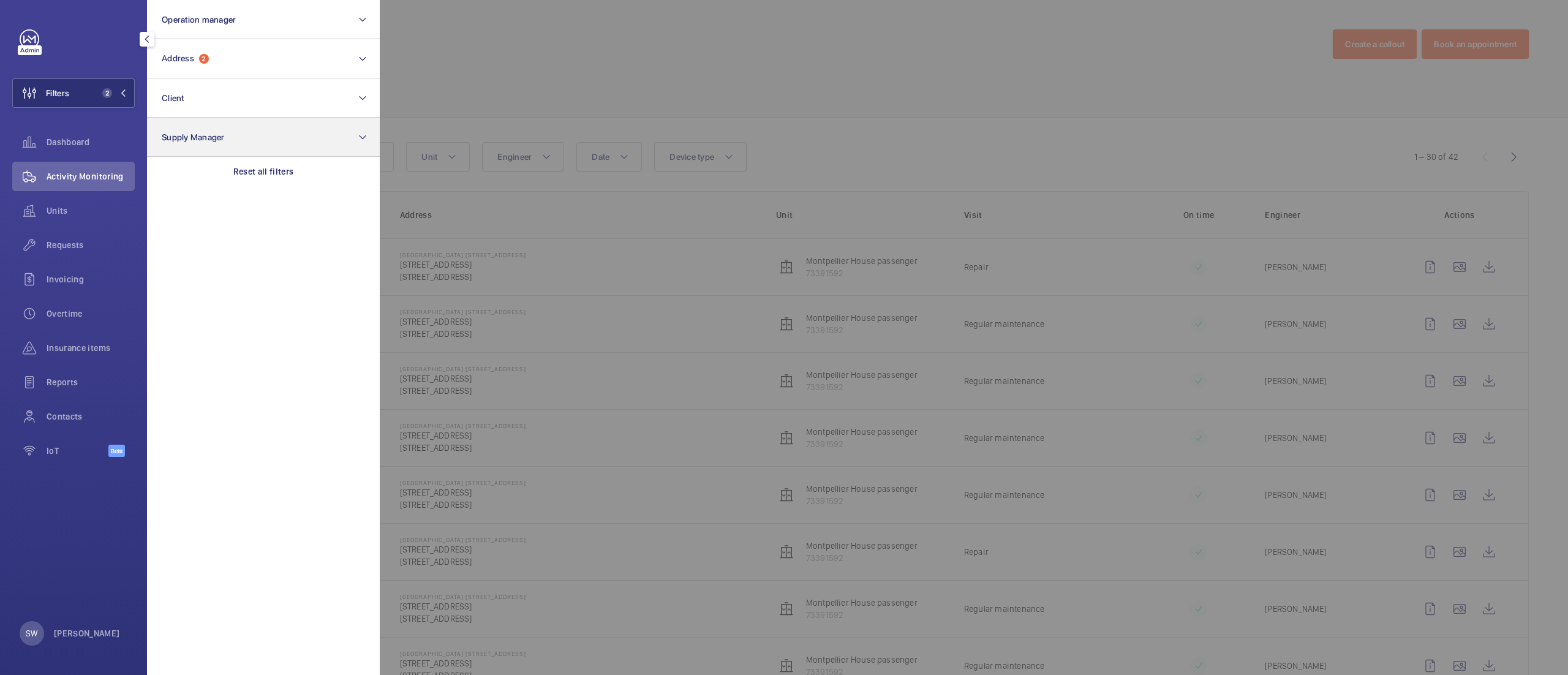
drag, startPoint x: 277, startPoint y: 172, endPoint x: 245, endPoint y: 135, distance: 48.9
click at [275, 172] on p "Reset all filters" at bounding box center [263, 171] width 60 height 12
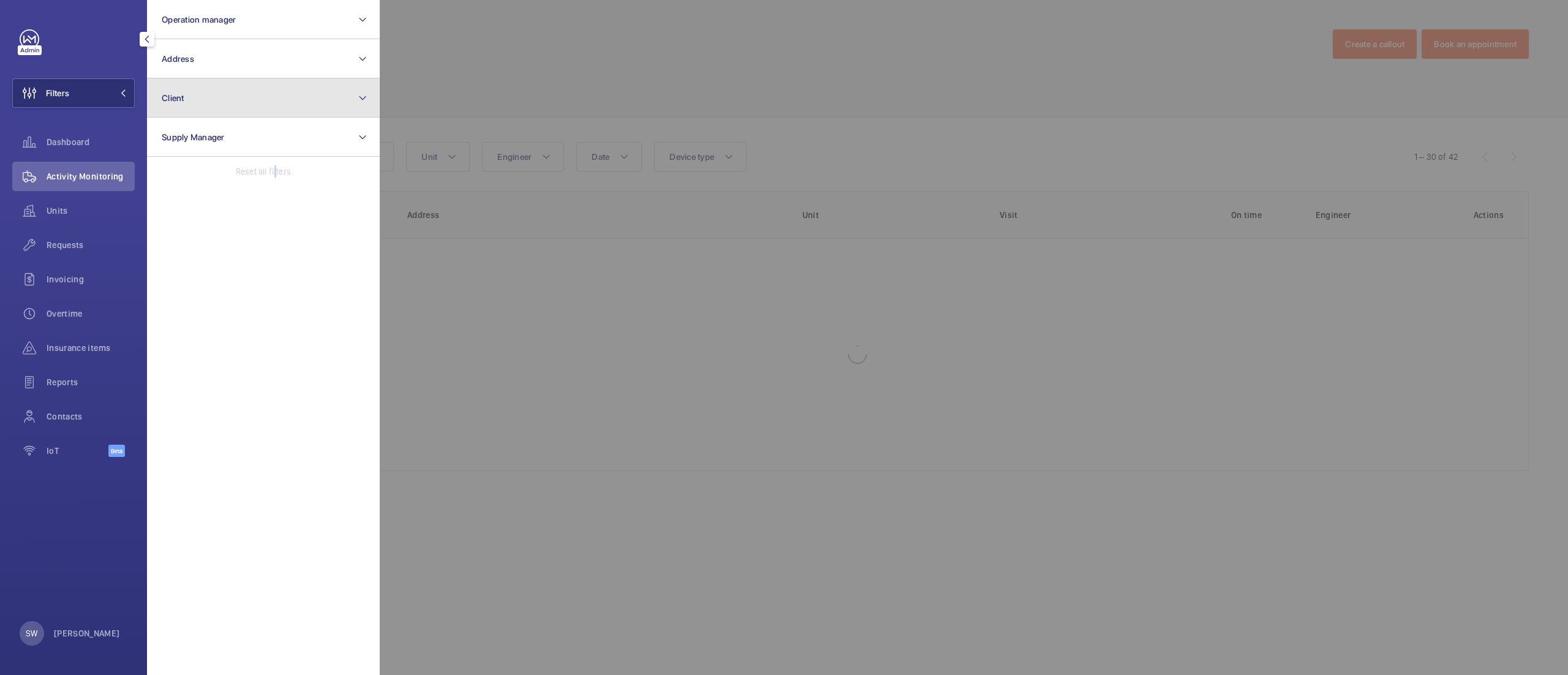
drag, startPoint x: 226, startPoint y: 91, endPoint x: 229, endPoint y: 99, distance: 8.5
click at [226, 92] on button "Client" at bounding box center [263, 97] width 233 height 39
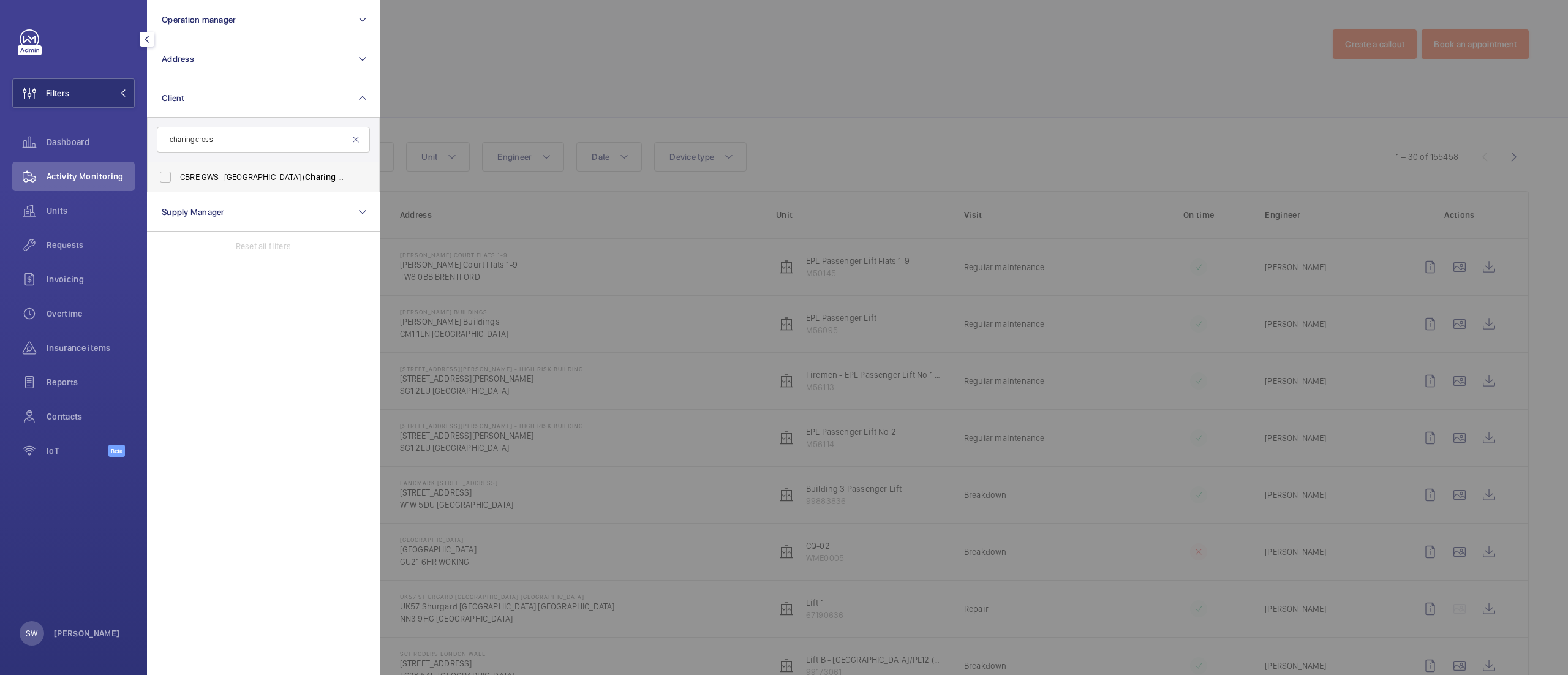
type input "charing cross"
click at [216, 173] on span "CBRE GWS- Imperial Hospital ( Charing Cross )" at bounding box center [264, 177] width 168 height 12
click at [178, 173] on input "CBRE GWS- Imperial Hospital ( Charing Cross )" at bounding box center [165, 176] width 25 height 25
checkbox input "true"
click at [736, 31] on div at bounding box center [1163, 338] width 1568 height 675
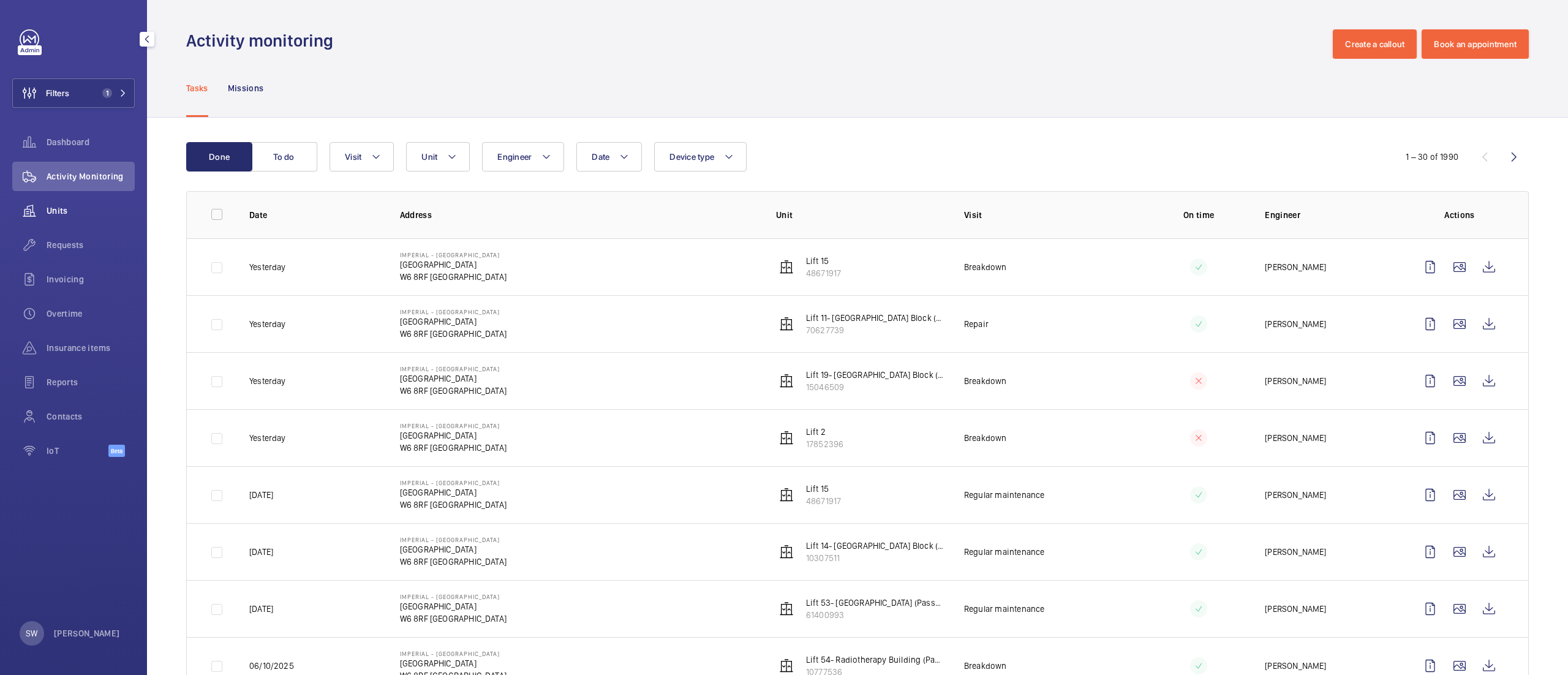
click at [64, 215] on span "Units" at bounding box center [90, 210] width 88 height 12
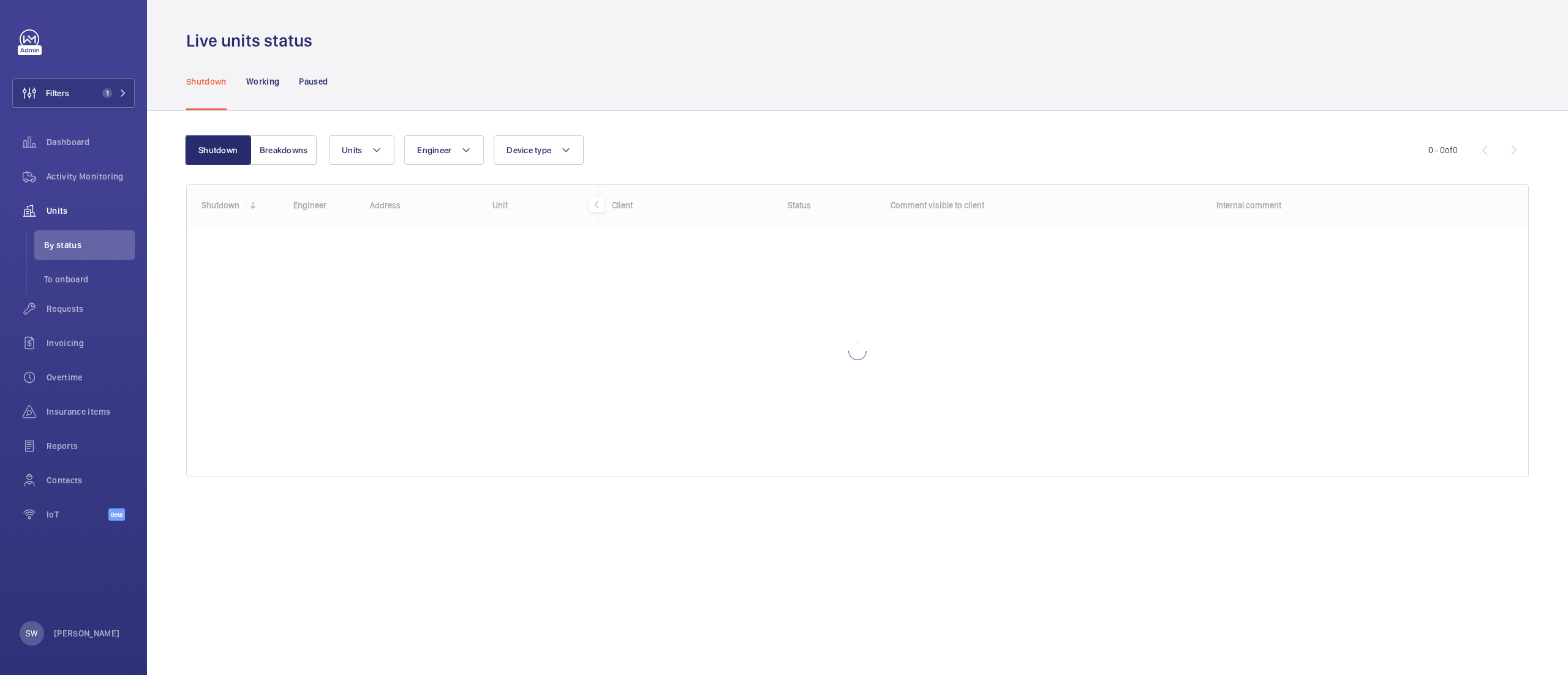
click at [880, 68] on div "Shutdown Working Paused" at bounding box center [858, 81] width 1342 height 58
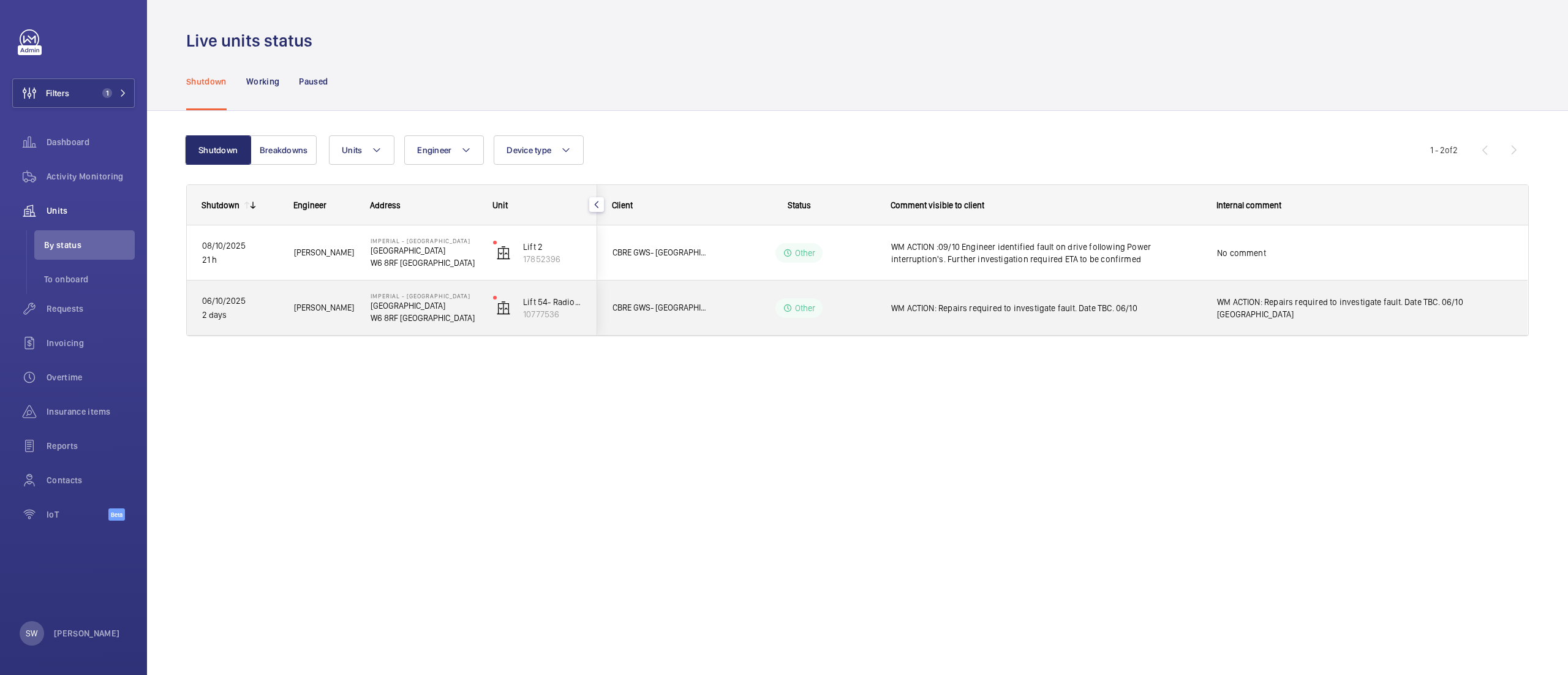
click at [947, 306] on span "WM ACTION: Repairs required to investigate fault. Date TBC. 06/10" at bounding box center [1046, 308] width 310 height 12
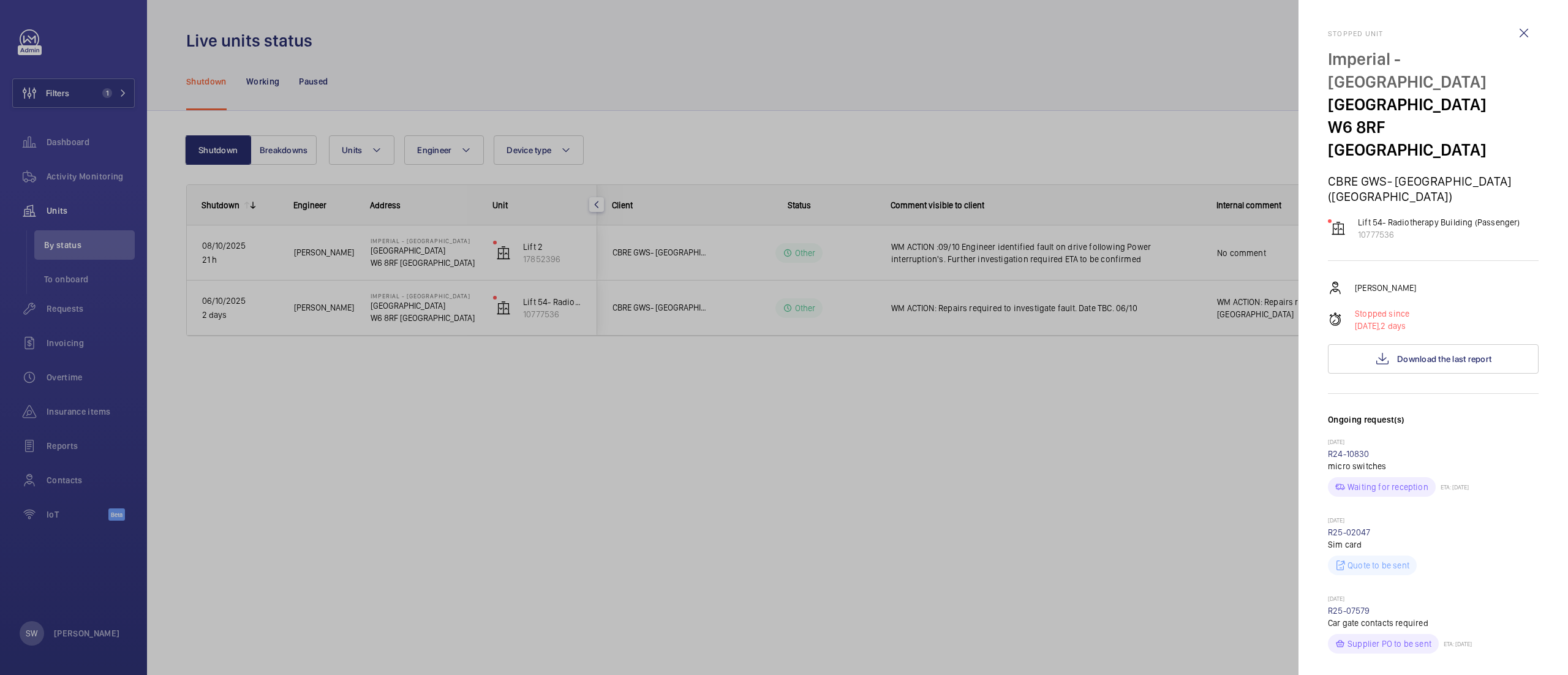
click at [986, 381] on div at bounding box center [784, 338] width 1568 height 675
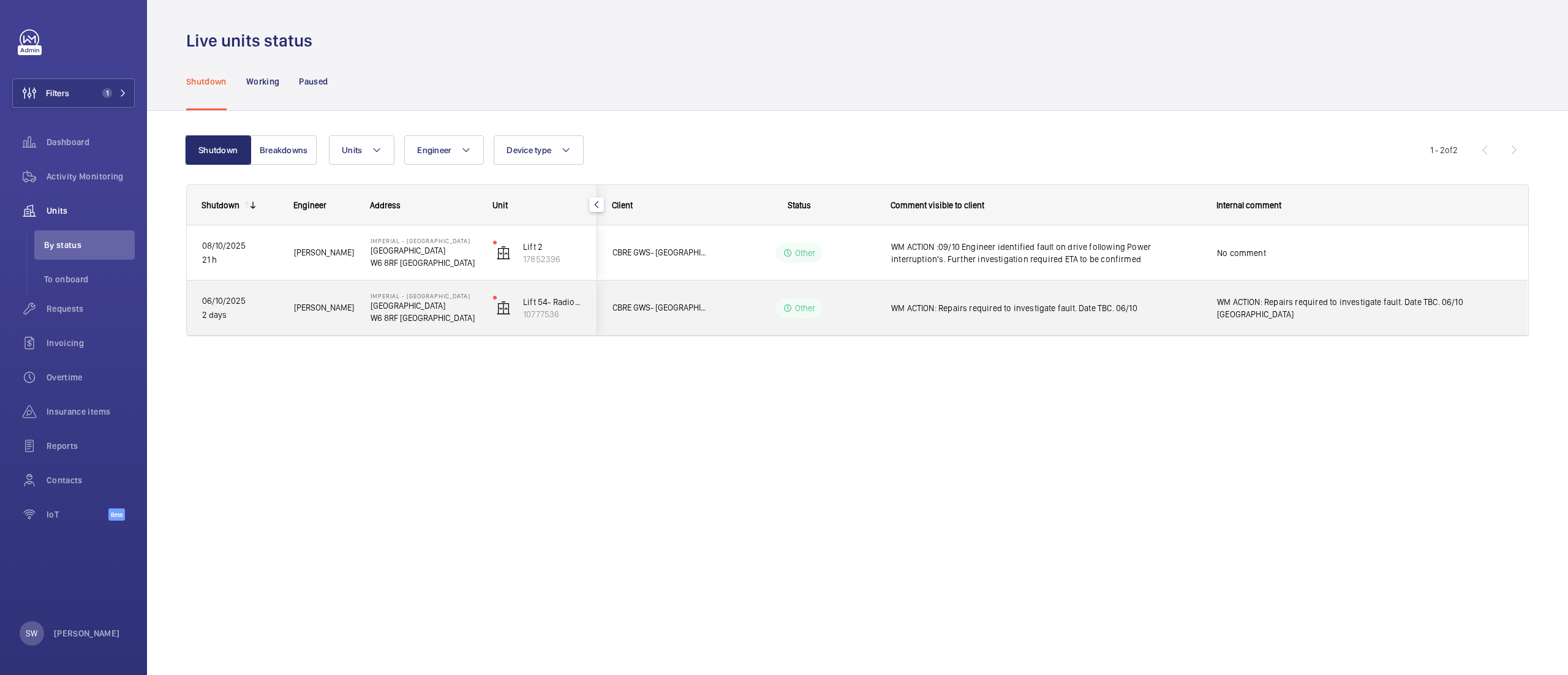
click at [835, 318] on div "Other" at bounding box center [791, 308] width 167 height 44
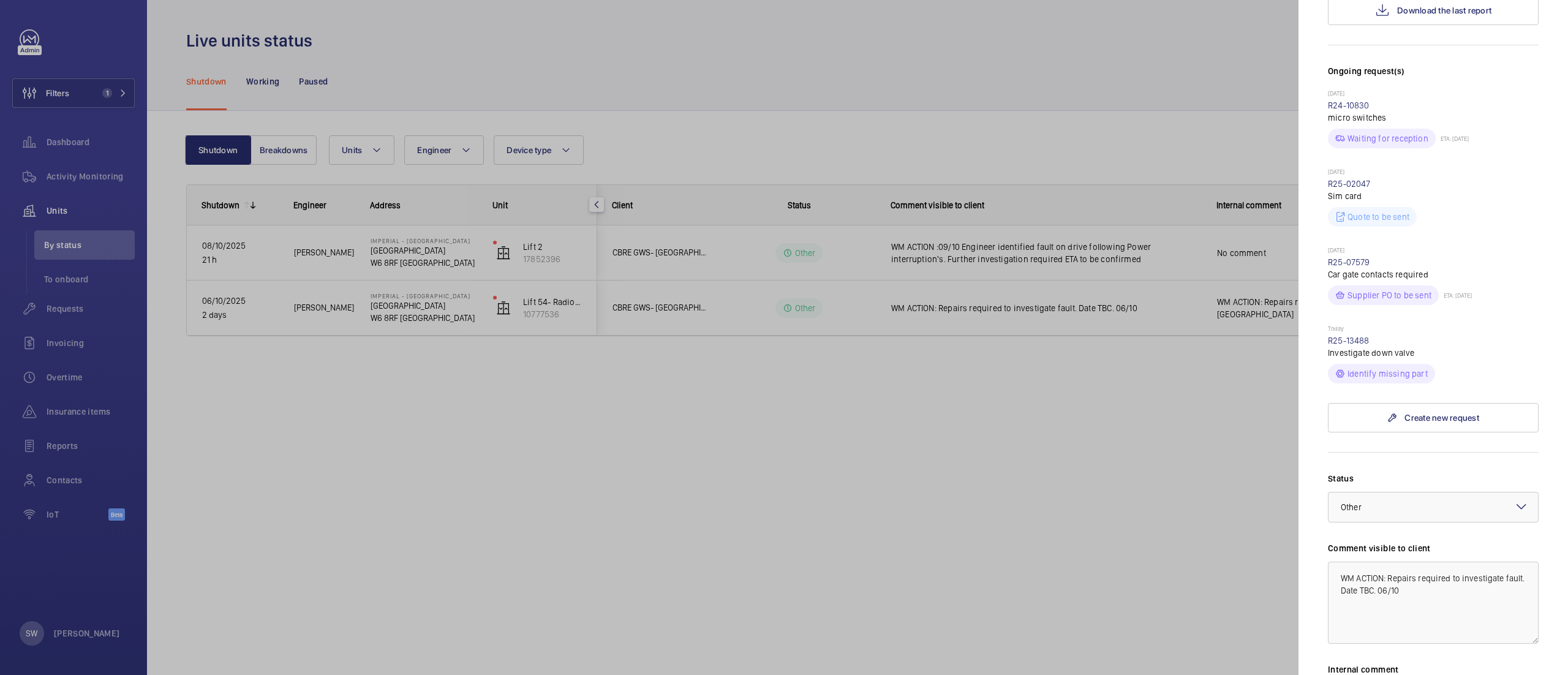
scroll to position [86, 0]
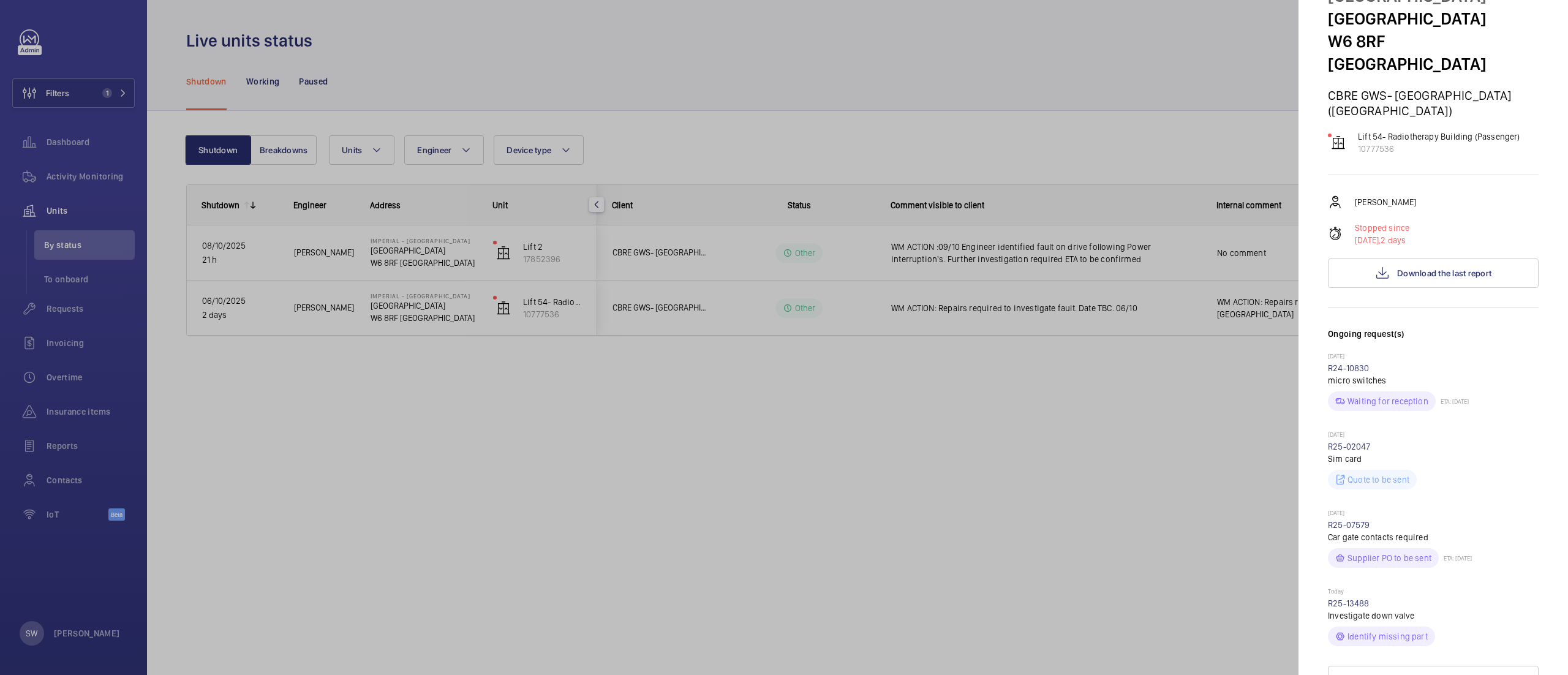
click at [1047, 444] on div at bounding box center [784, 338] width 1568 height 675
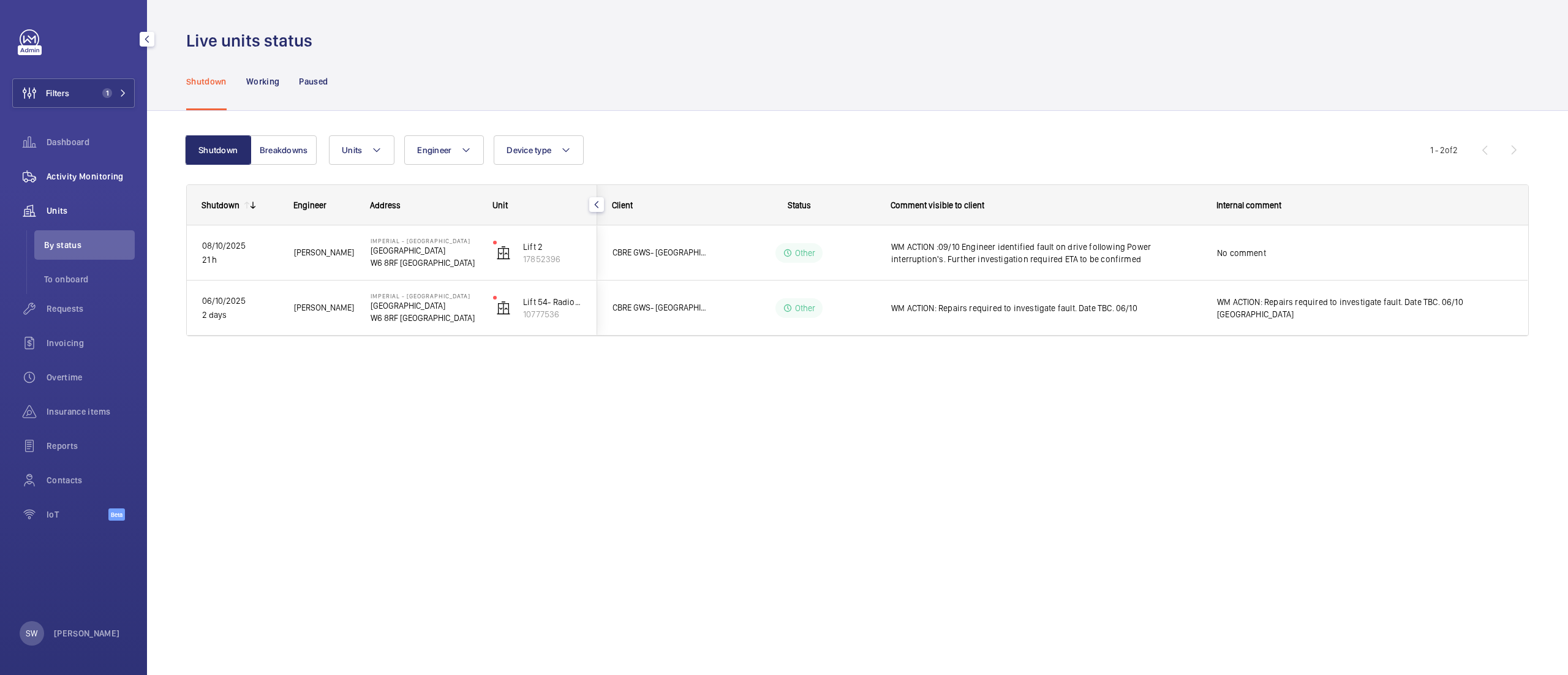
drag, startPoint x: 105, startPoint y: 183, endPoint x: 116, endPoint y: 183, distance: 11.0
click at [106, 183] on div "Activity Monitoring" at bounding box center [73, 176] width 123 height 29
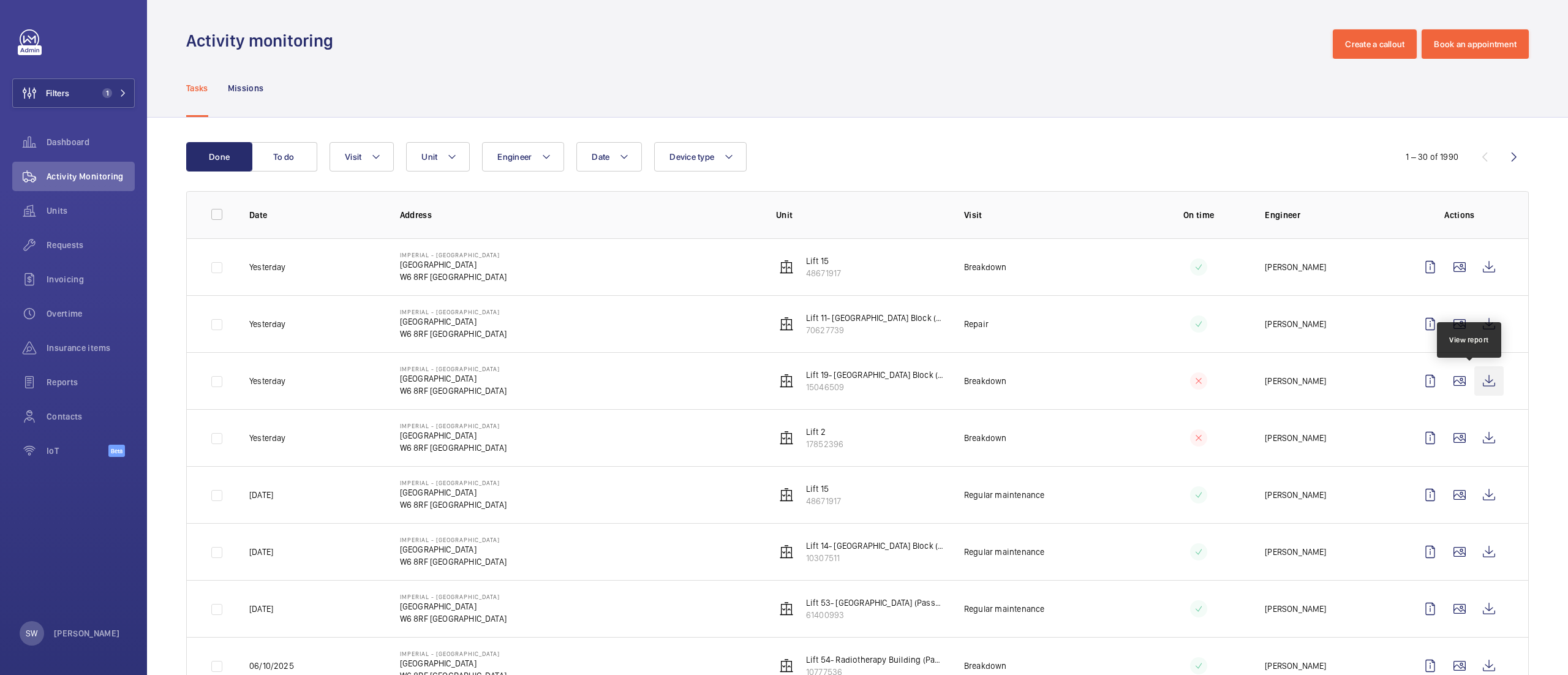
click at [1474, 379] on wm-front-icon-button at bounding box center [1489, 381] width 29 height 29
click at [87, 235] on div "Requests" at bounding box center [73, 245] width 123 height 29
